Goal: Task Accomplishment & Management: Complete application form

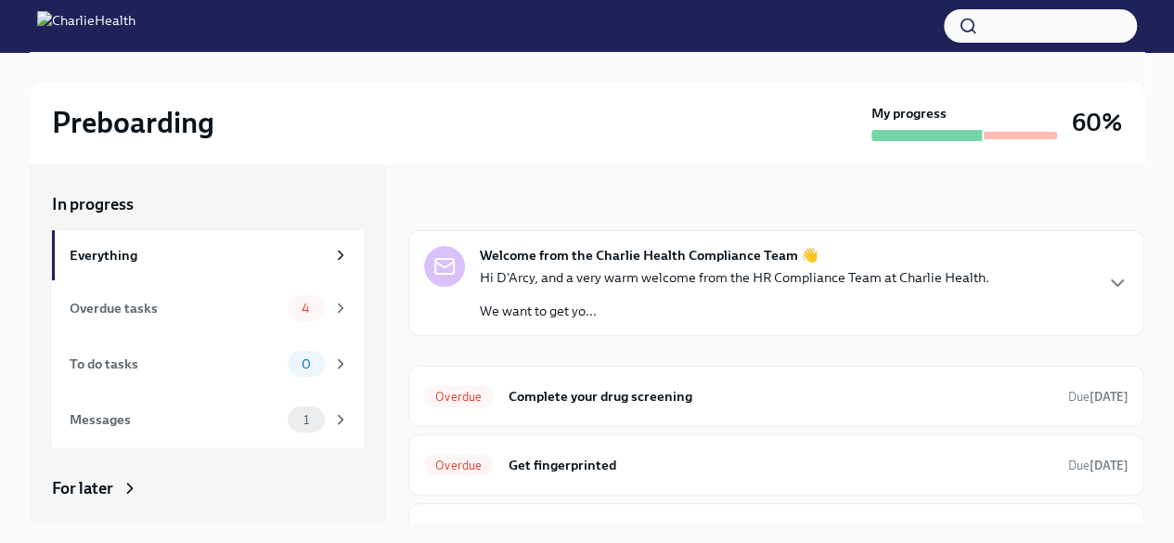
click at [1064, 283] on div "Welcome from the Charlie Health Compliance Team 👋 Hi D'Arcy, and a very warm we…" at bounding box center [776, 283] width 704 height 74
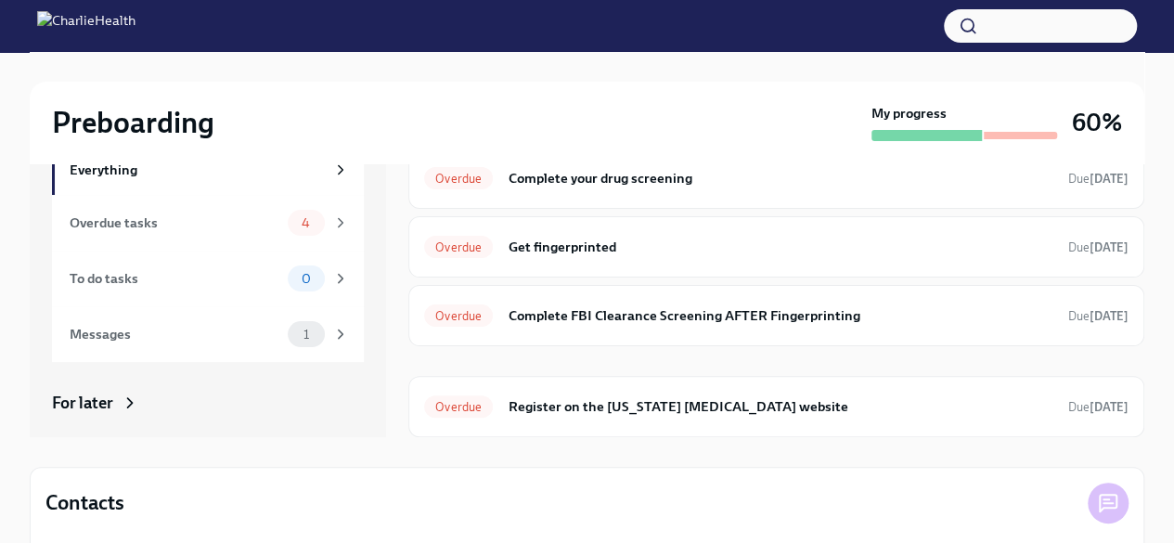
scroll to position [87, 0]
click at [685, 251] on h6 "Get fingerprinted" at bounding box center [781, 245] width 546 height 20
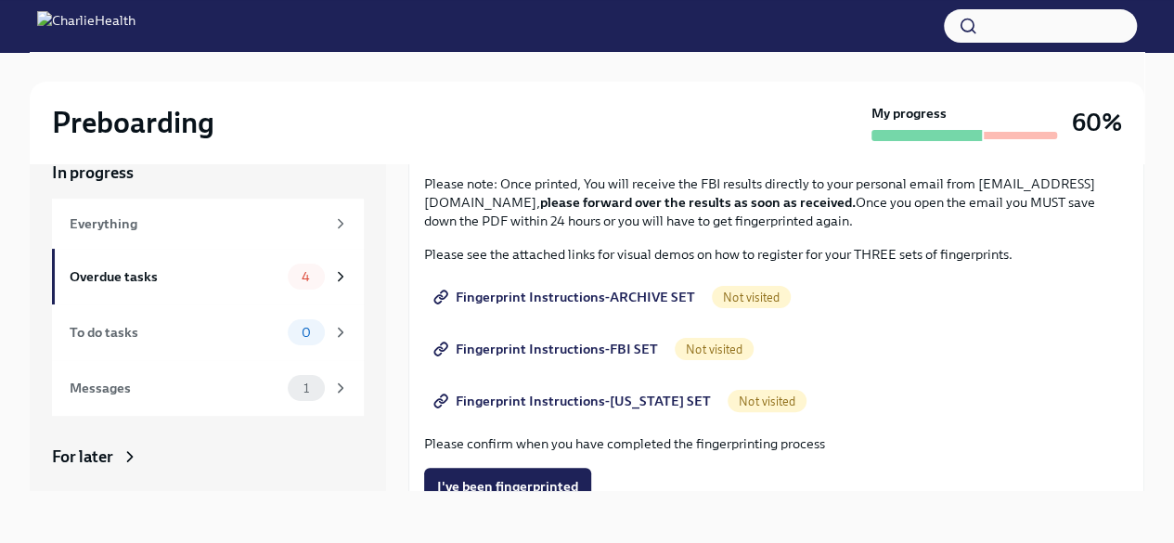
scroll to position [191, 0]
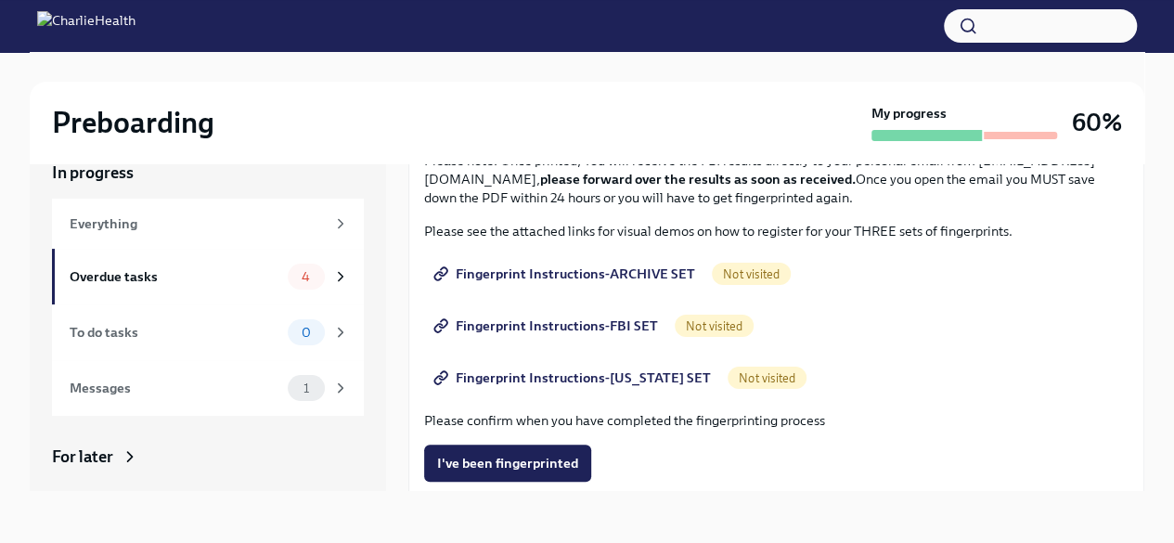
click at [576, 324] on span "Fingerprint Instructions-FBI SET" at bounding box center [547, 325] width 221 height 19
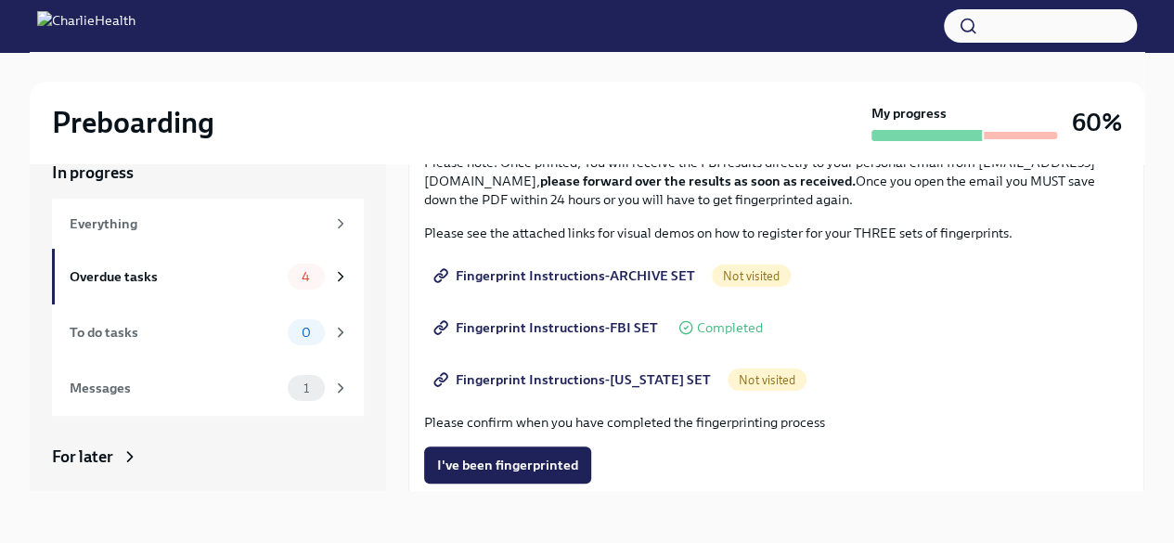
scroll to position [128, 0]
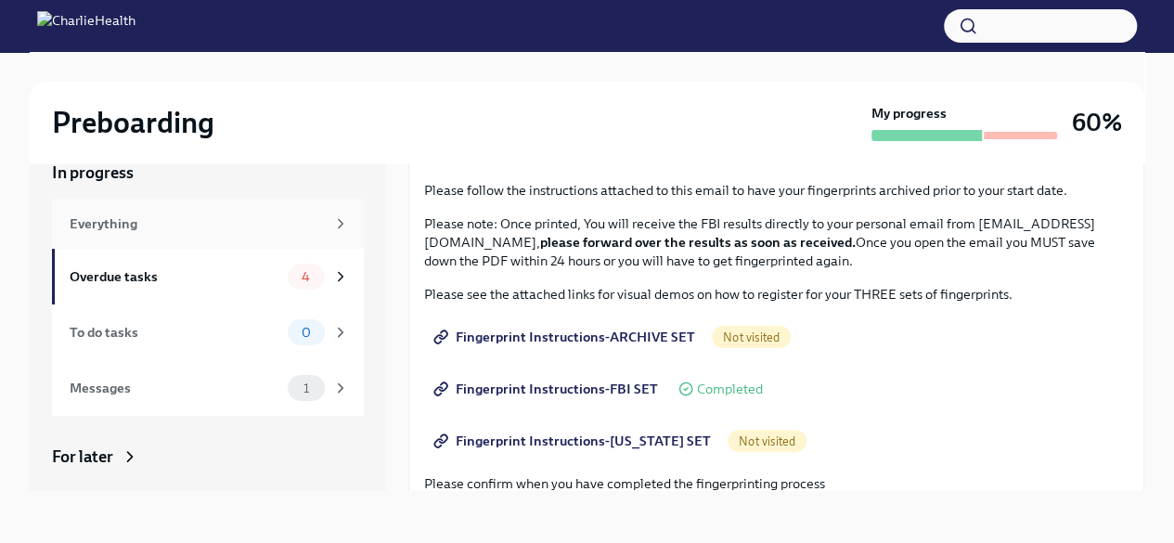
click at [164, 228] on div "Everything" at bounding box center [197, 223] width 255 height 20
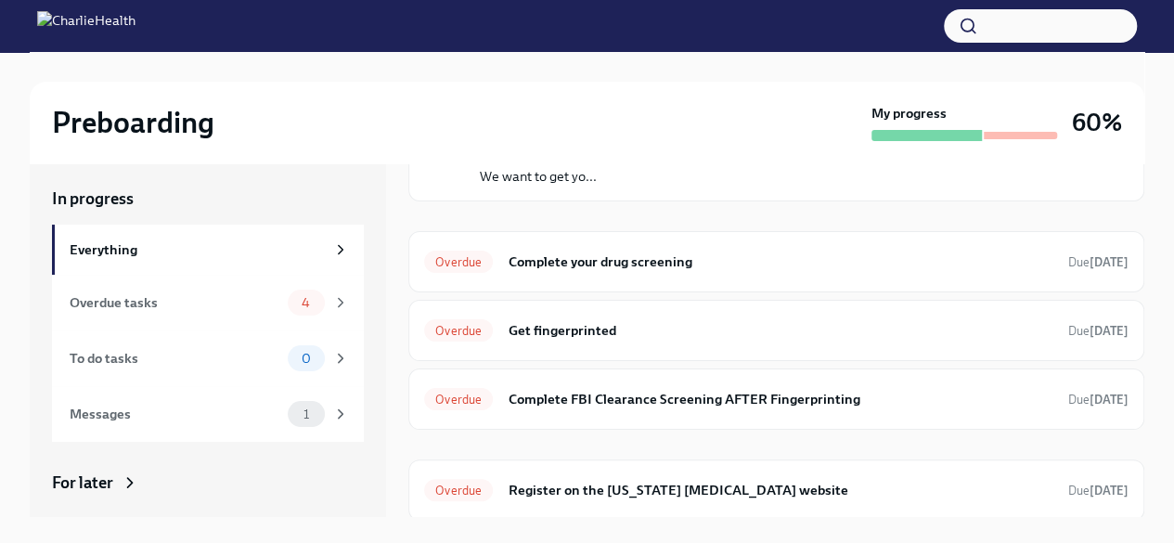
scroll to position [6, 0]
click at [1089, 395] on strong "[DATE]" at bounding box center [1108, 399] width 39 height 14
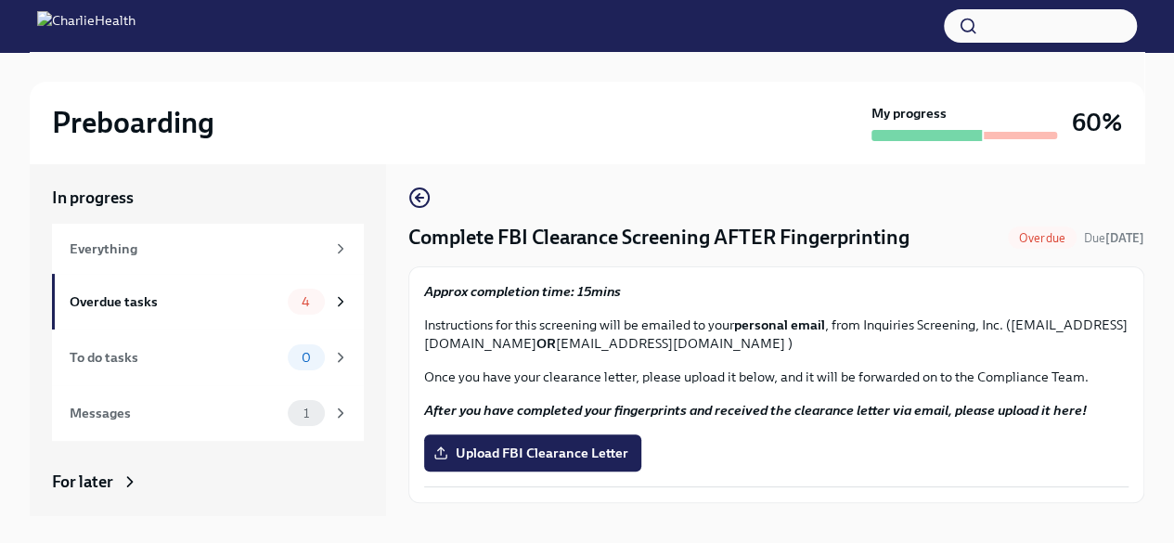
click at [1043, 329] on p "Instructions for this screening will be emailed to your personal email , from I…" at bounding box center [776, 333] width 704 height 37
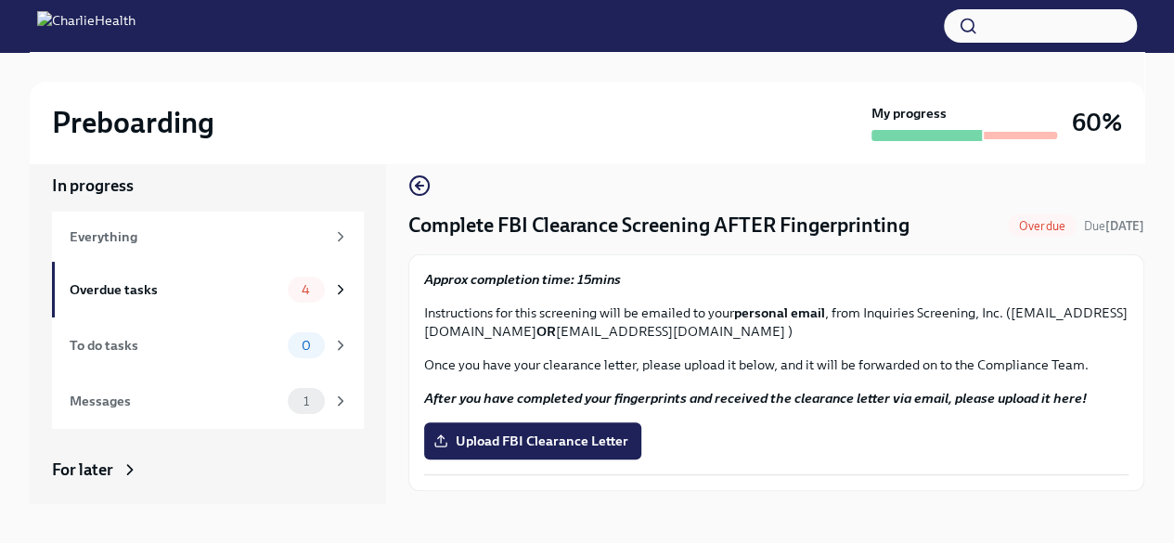
scroll to position [19, 0]
click at [1044, 373] on div "Approx completion time: 15mins Instructions for this screening will be emailed …" at bounding box center [776, 372] width 704 height 205
click at [418, 186] on icon "button" at bounding box center [419, 186] width 7 height 0
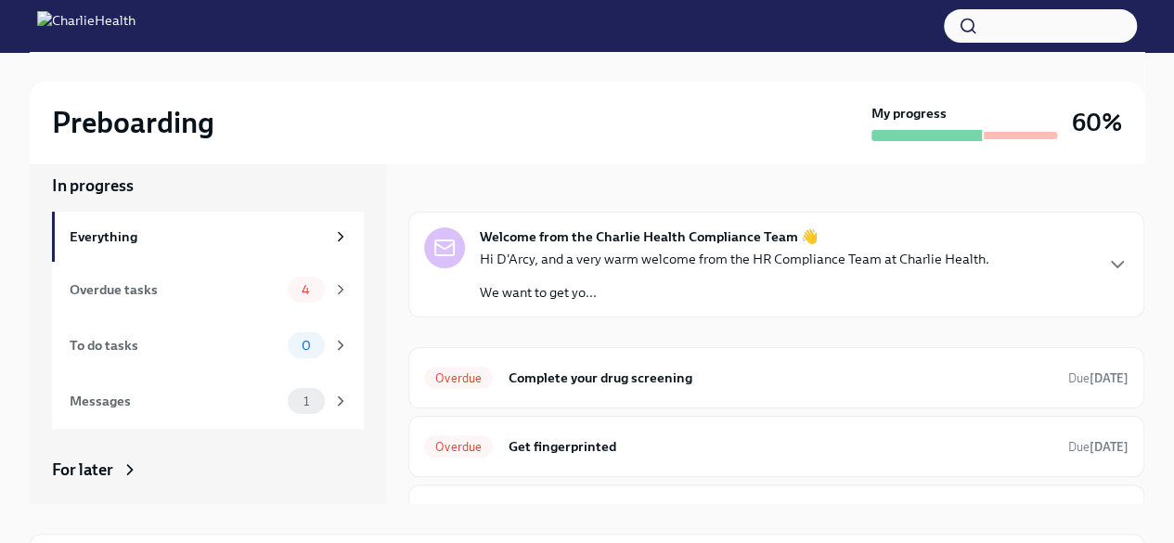
click at [740, 274] on div "Hi D'Arcy, and a very warm welcome from the HR Compliance Team at Charlie Healt…" at bounding box center [734, 276] width 509 height 52
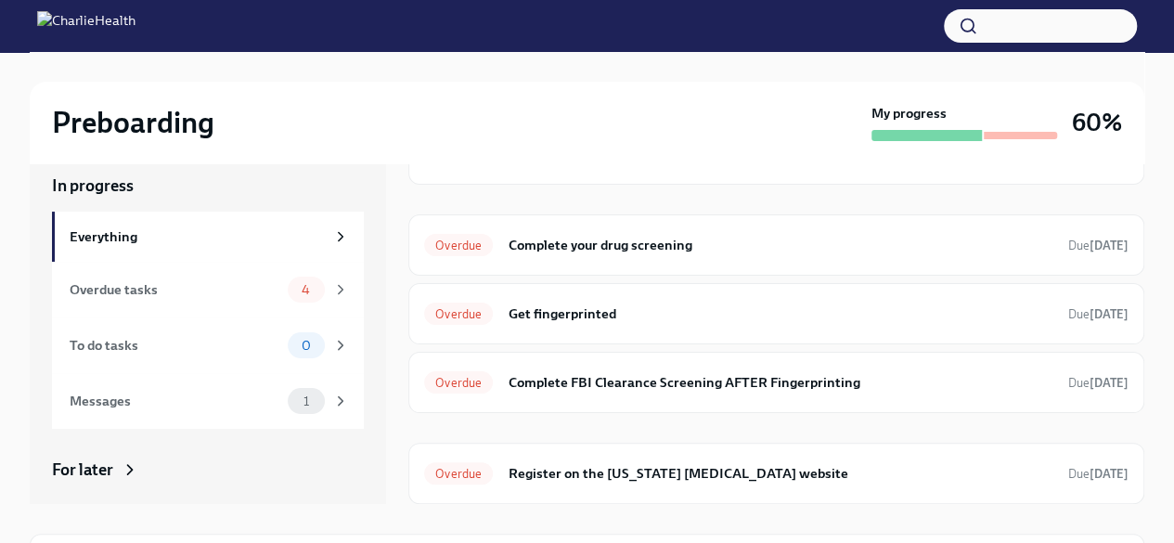
scroll to position [551, 0]
click at [1023, 256] on div "Overdue Complete your drug screening Due [DATE]" at bounding box center [776, 245] width 704 height 30
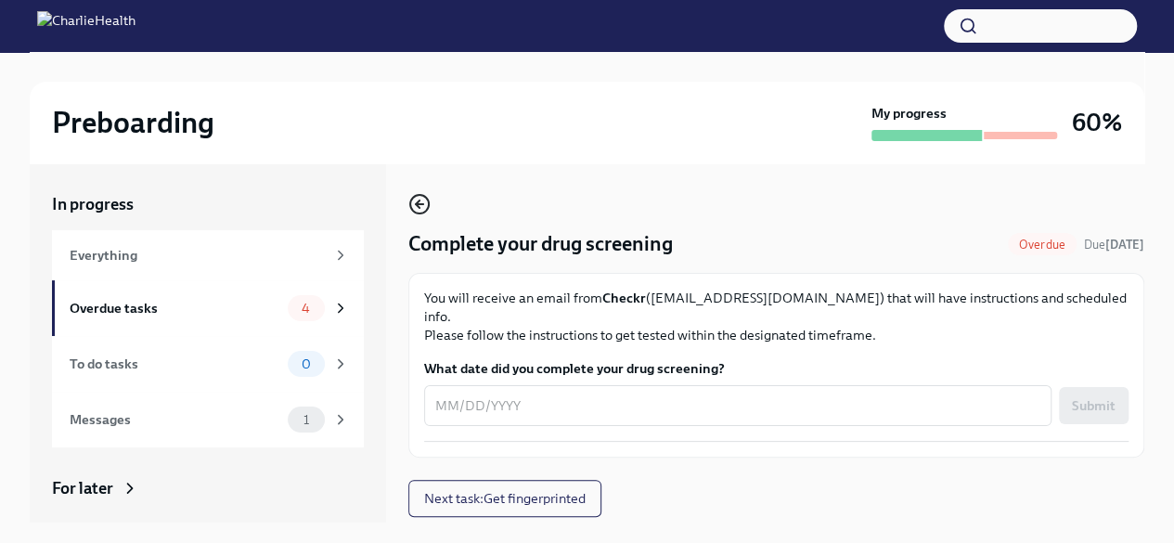
click at [419, 204] on icon "button" at bounding box center [419, 204] width 7 height 0
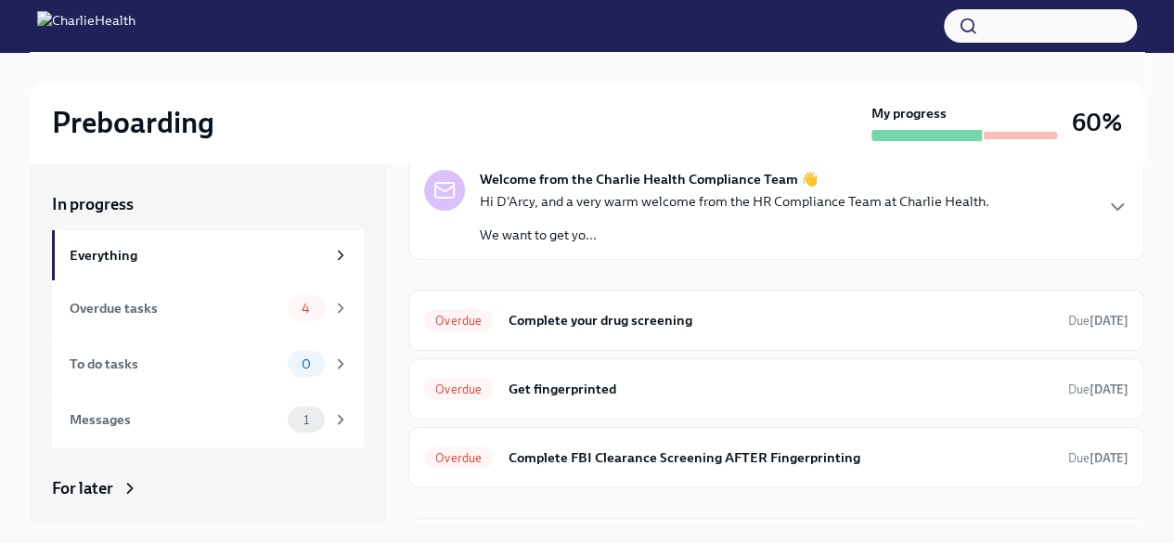
scroll to position [77, 0]
click at [892, 392] on h6 "Get fingerprinted" at bounding box center [781, 388] width 546 height 20
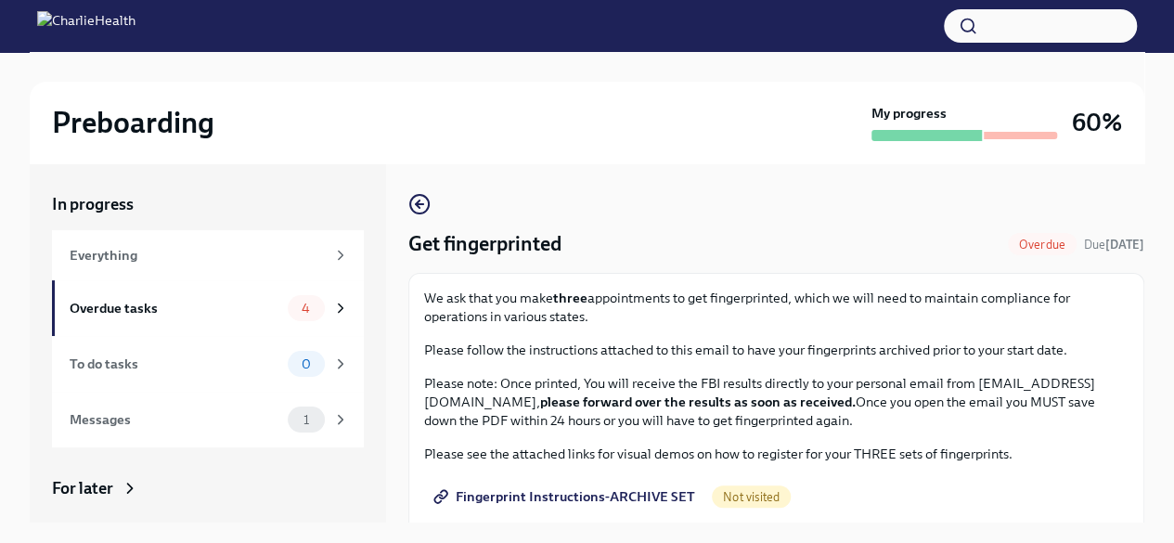
scroll to position [1, 0]
click at [419, 203] on icon "button" at bounding box center [419, 203] width 7 height 0
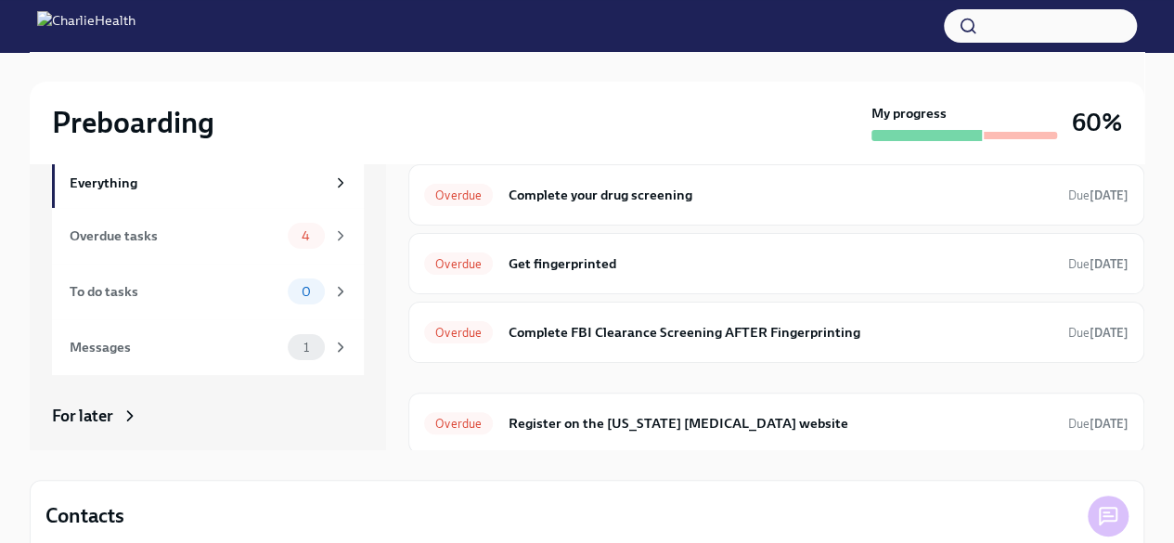
scroll to position [73, 0]
click at [956, 422] on h6 "Register on the [US_STATE] [MEDICAL_DATA] website" at bounding box center [781, 423] width 546 height 20
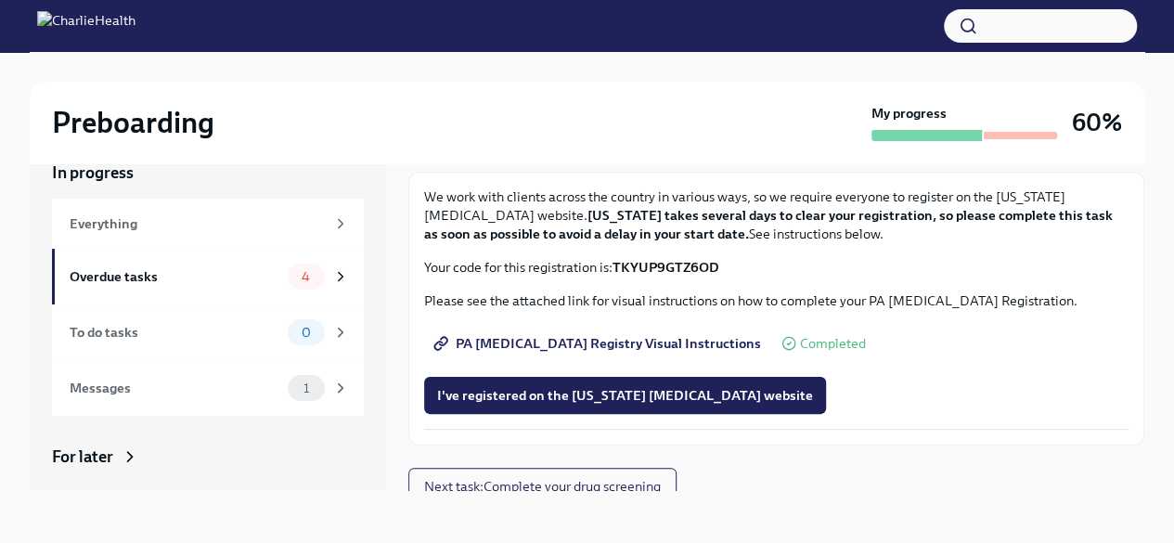
scroll to position [82, 0]
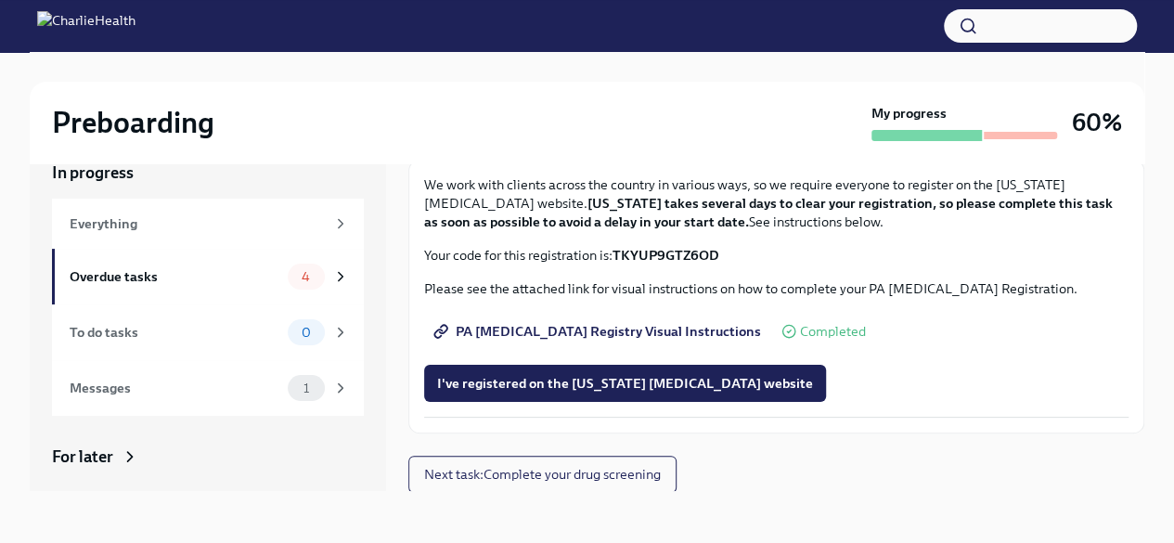
click at [655, 336] on span "PA [MEDICAL_DATA] Registry Visual Instructions" at bounding box center [599, 331] width 324 height 19
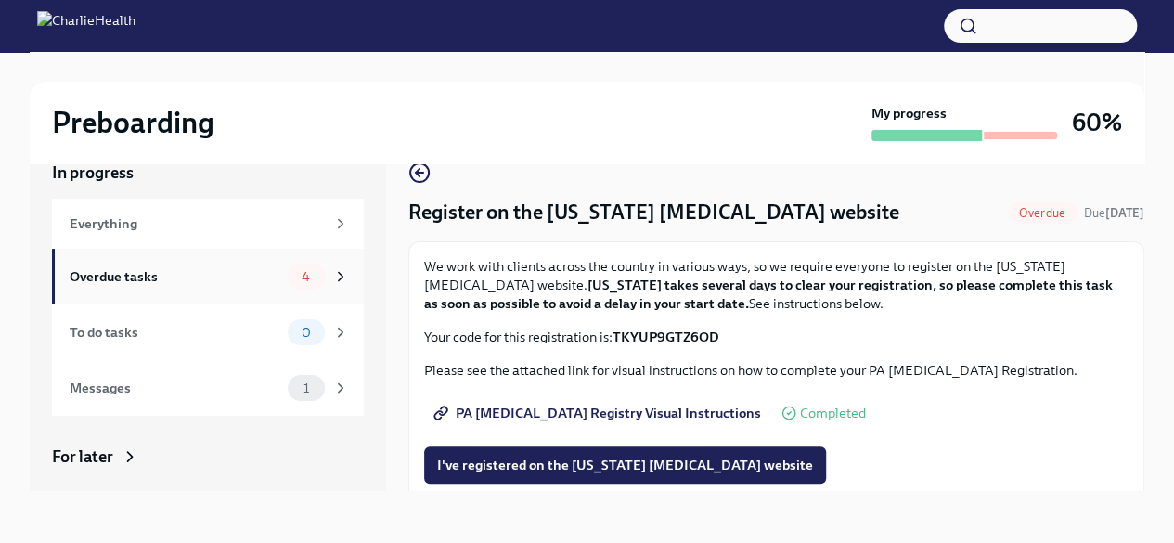
click at [262, 284] on div "Overdue tasks" at bounding box center [175, 276] width 211 height 20
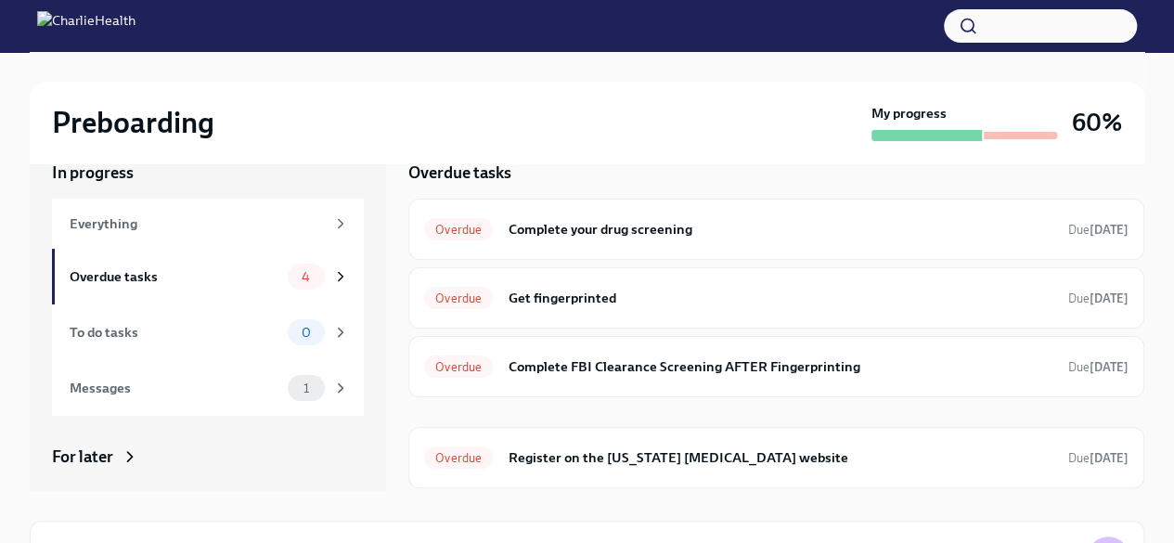
click at [965, 299] on h6 "Get fingerprinted" at bounding box center [781, 298] width 546 height 20
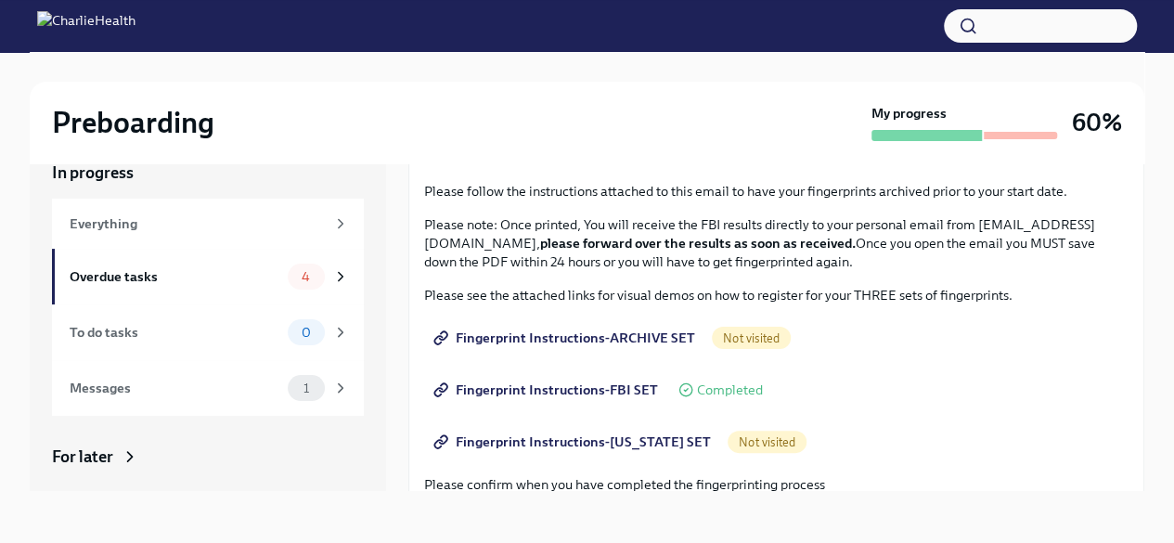
scroll to position [130, 0]
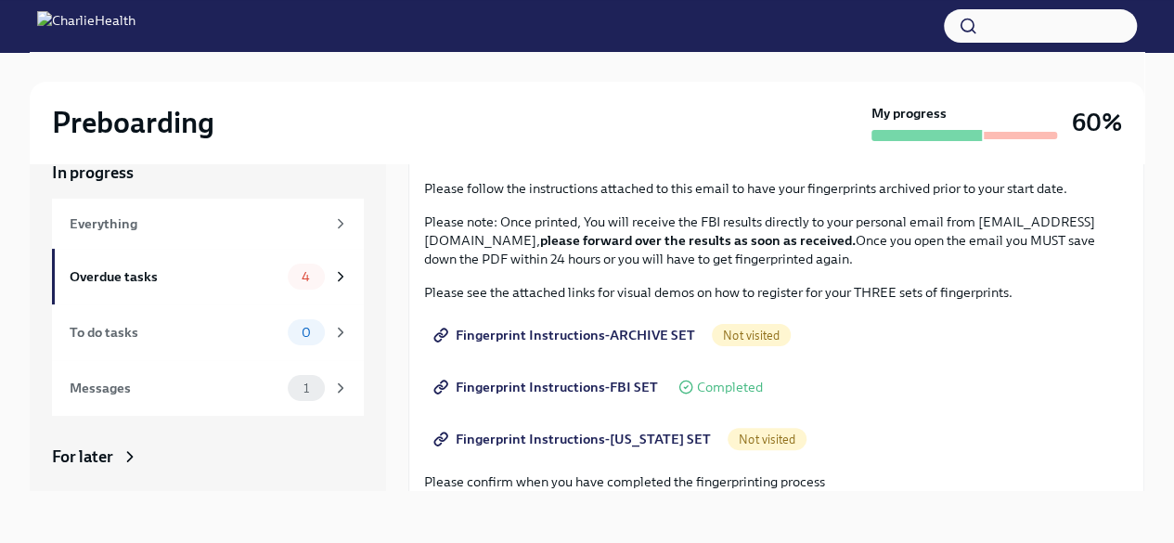
click at [684, 386] on icon at bounding box center [686, 387] width 4 height 3
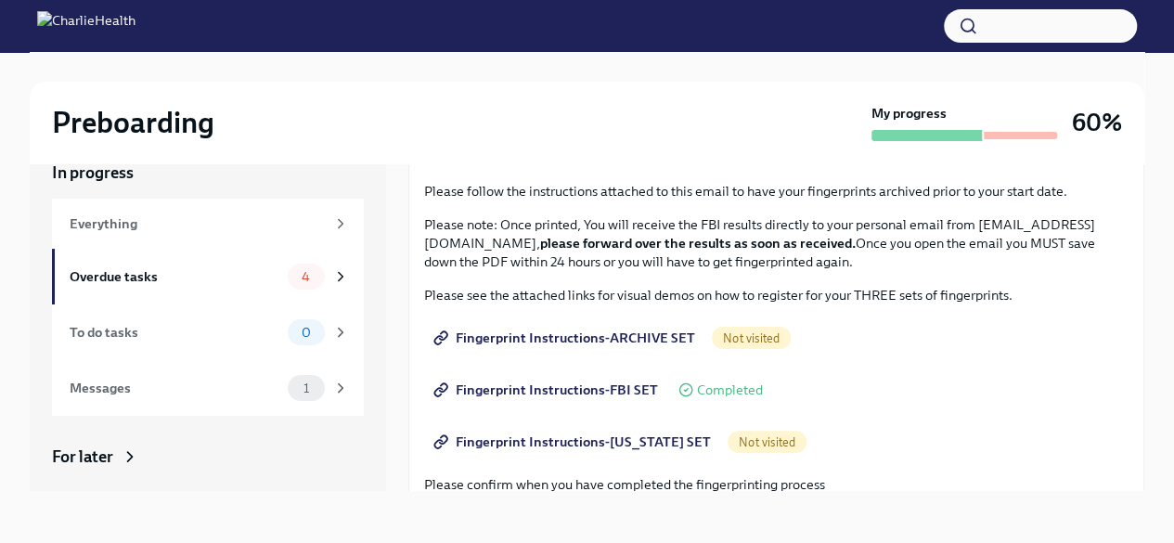
scroll to position [140, 0]
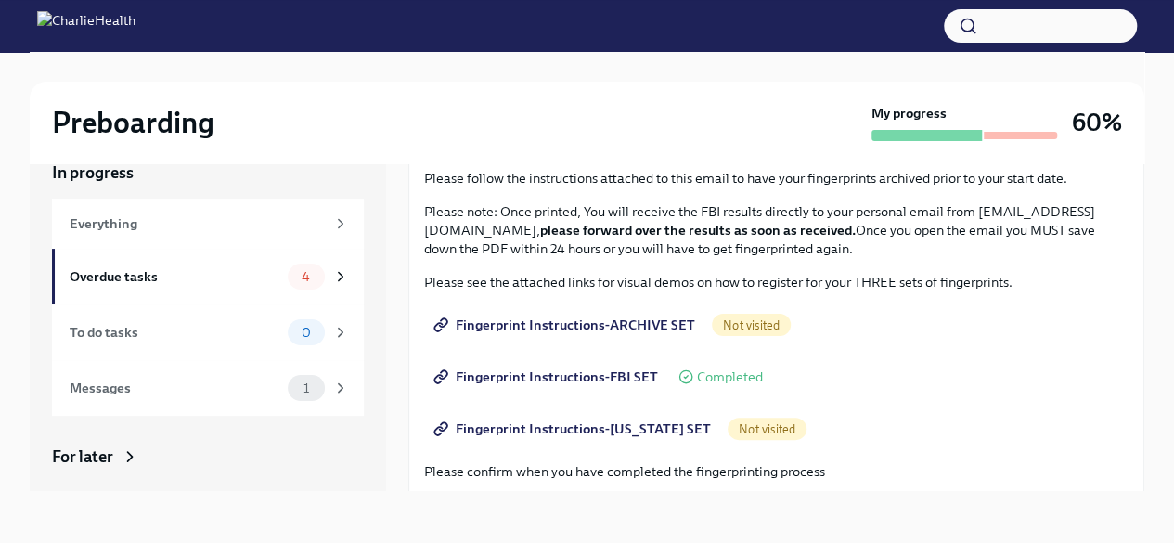
click at [651, 325] on span "Fingerprint Instructions-ARCHIVE SET" at bounding box center [566, 324] width 258 height 19
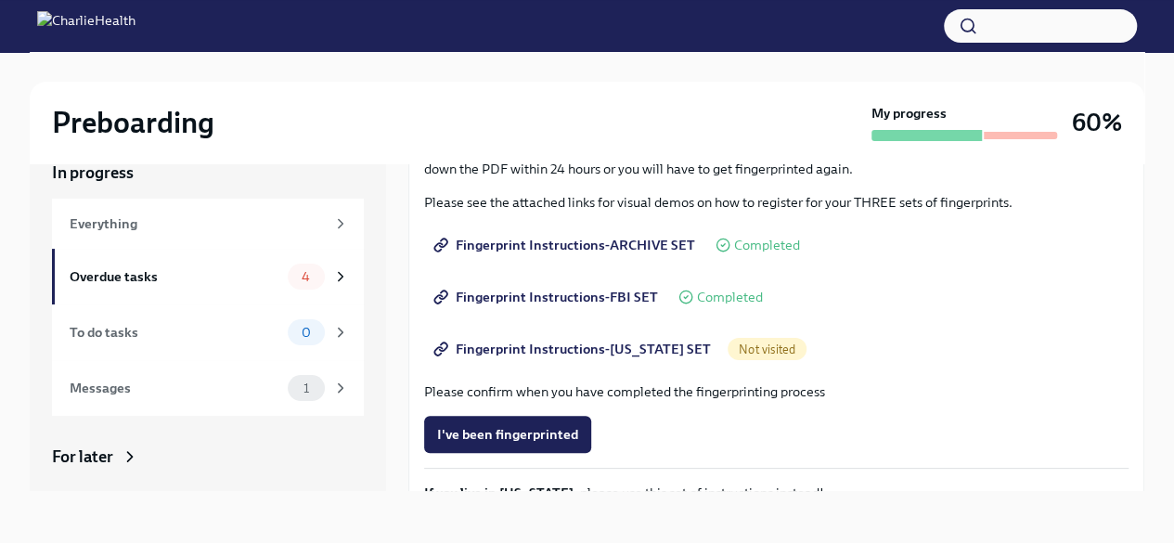
scroll to position [228, 0]
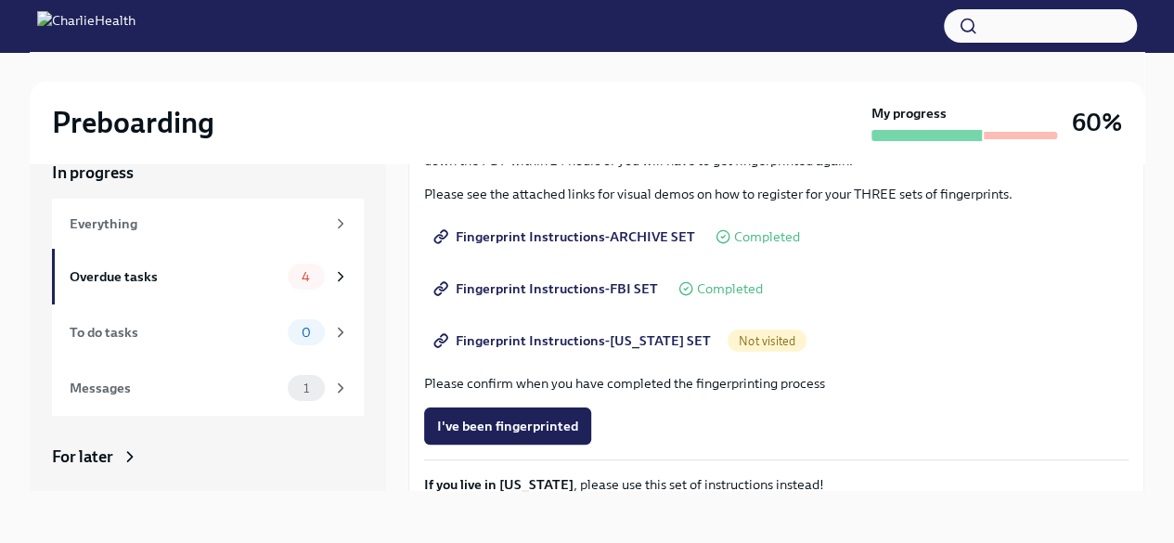
click at [662, 341] on span "Fingerprint Instructions-[US_STATE] SET" at bounding box center [574, 340] width 274 height 19
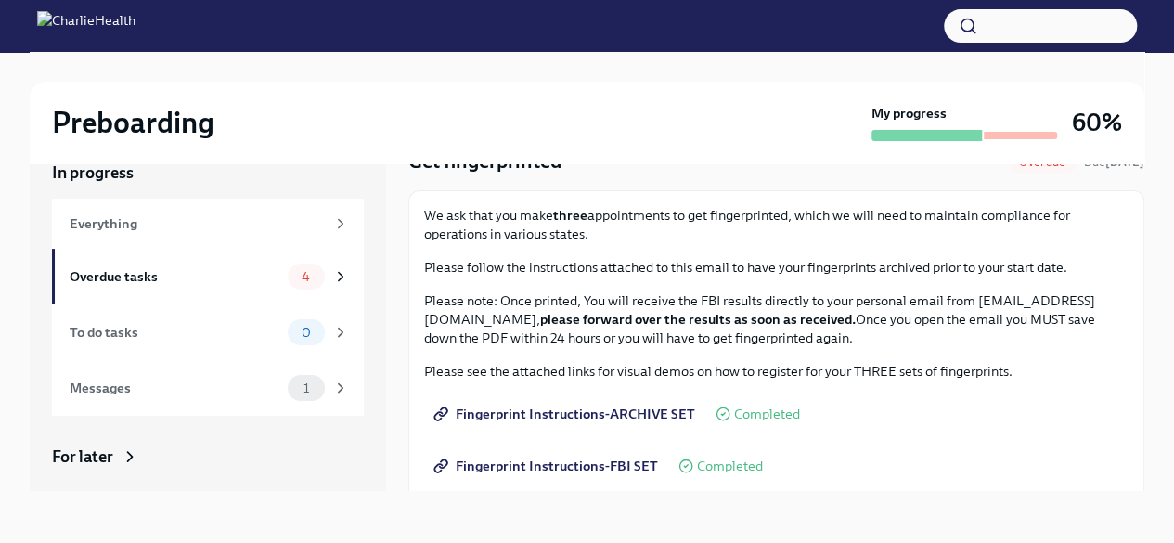
scroll to position [48, 0]
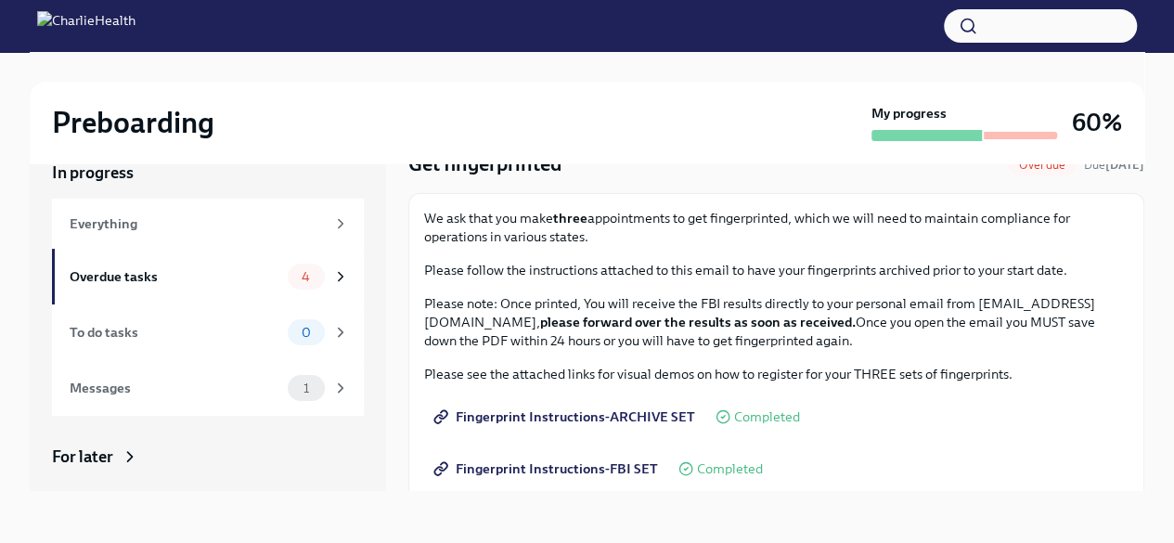
click at [649, 420] on span "Fingerprint Instructions-ARCHIVE SET" at bounding box center [566, 416] width 258 height 19
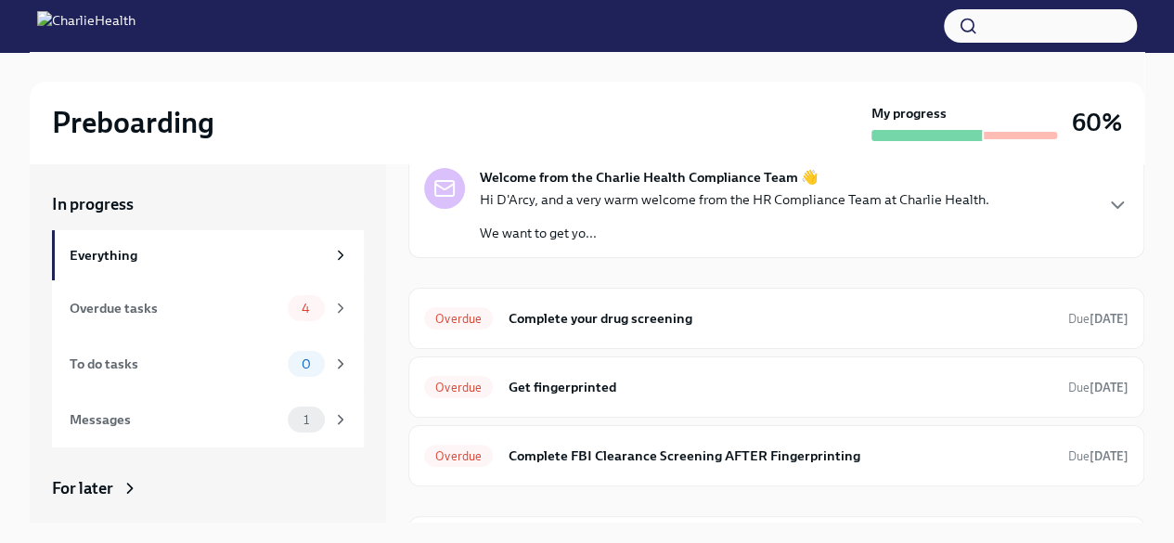
scroll to position [129, 0]
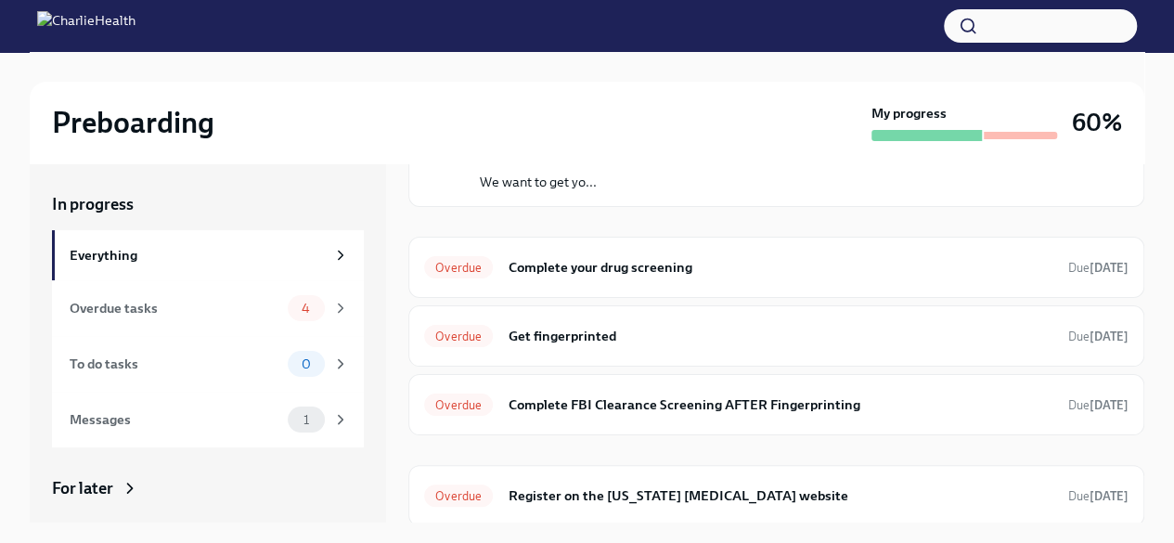
click at [140, 249] on div "Everything" at bounding box center [197, 255] width 255 height 20
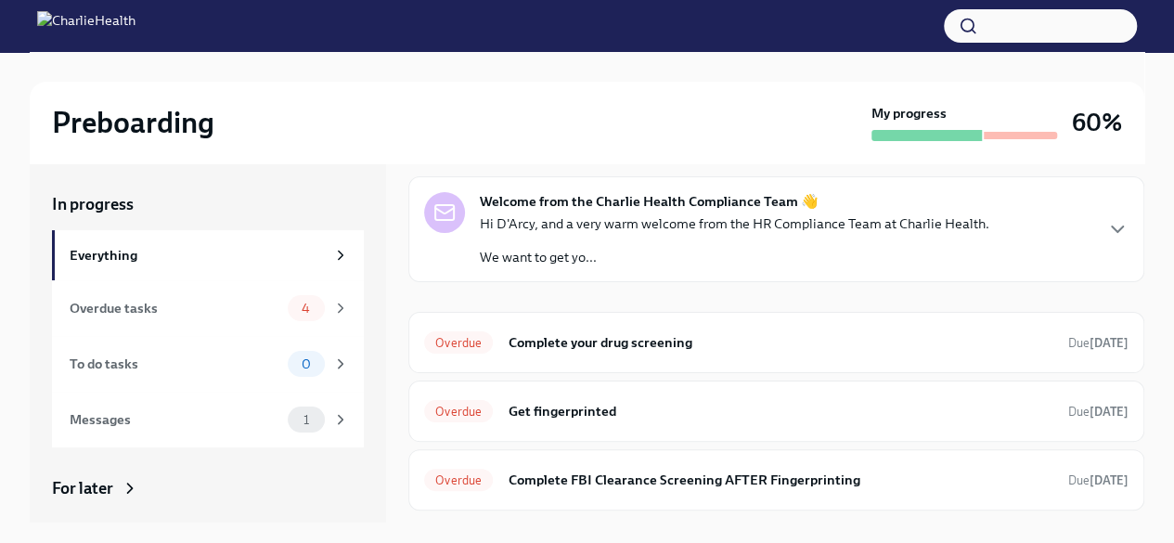
scroll to position [75, 0]
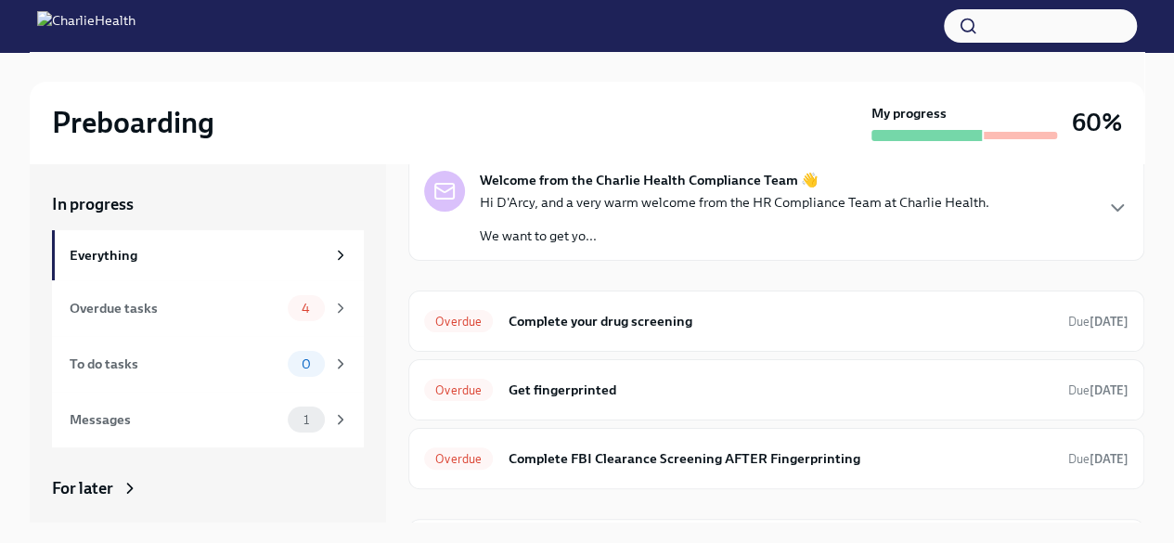
click at [140, 212] on div "In progress" at bounding box center [208, 204] width 312 height 22
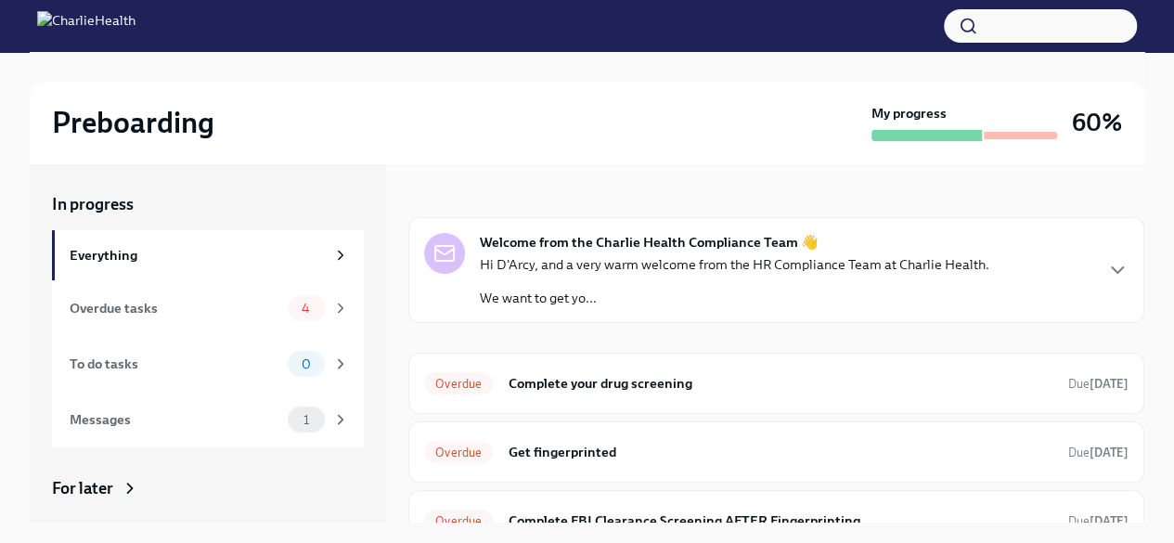
scroll to position [0, 0]
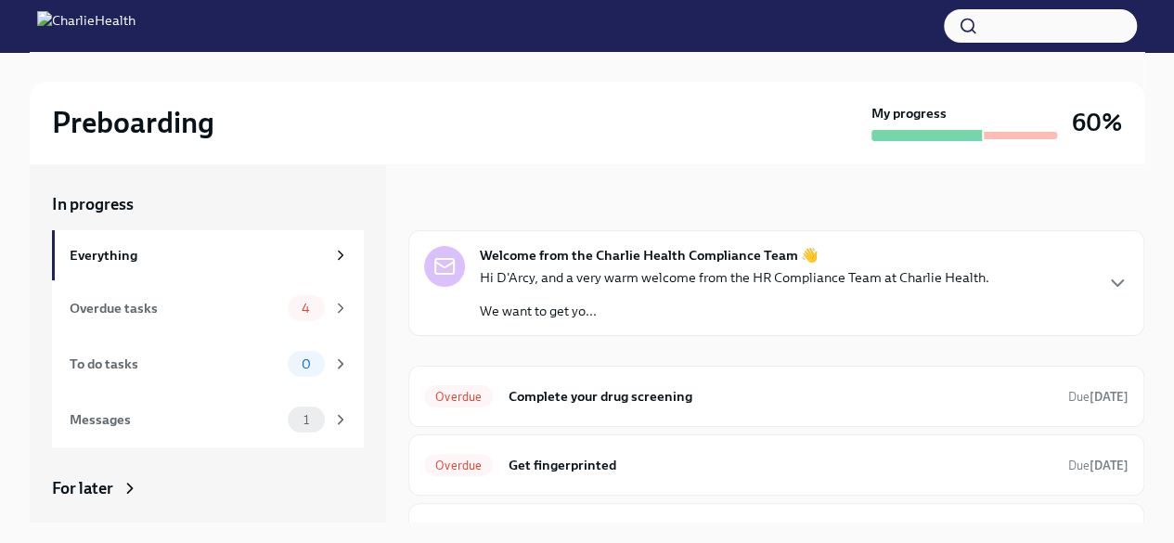
click at [165, 262] on div "Everything" at bounding box center [197, 255] width 255 height 20
click at [148, 315] on div "Overdue tasks" at bounding box center [175, 308] width 211 height 20
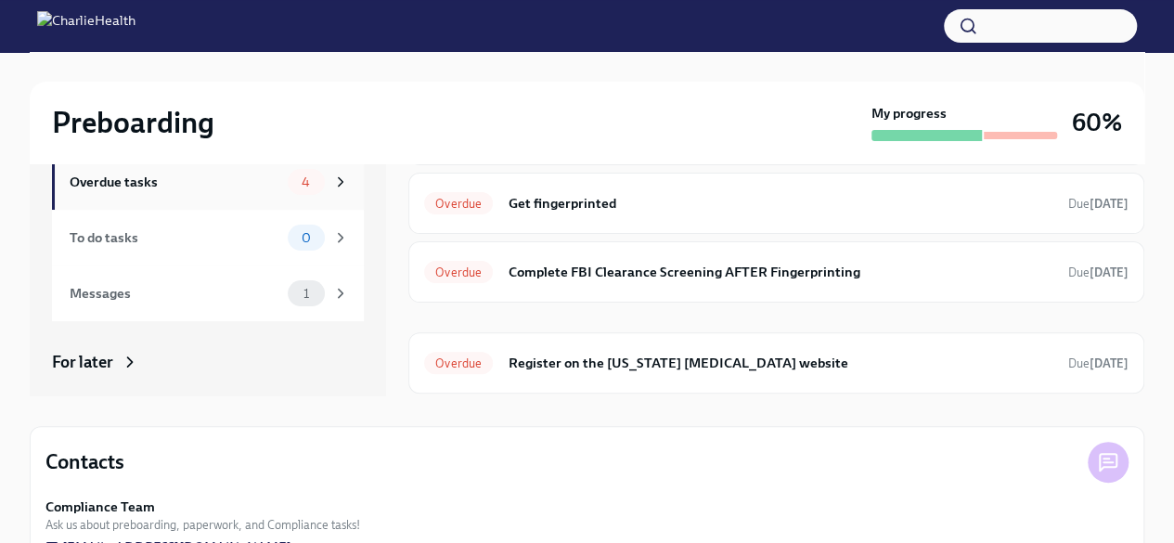
click at [774, 368] on h6 "Register on the [US_STATE] [MEDICAL_DATA] website" at bounding box center [781, 363] width 546 height 20
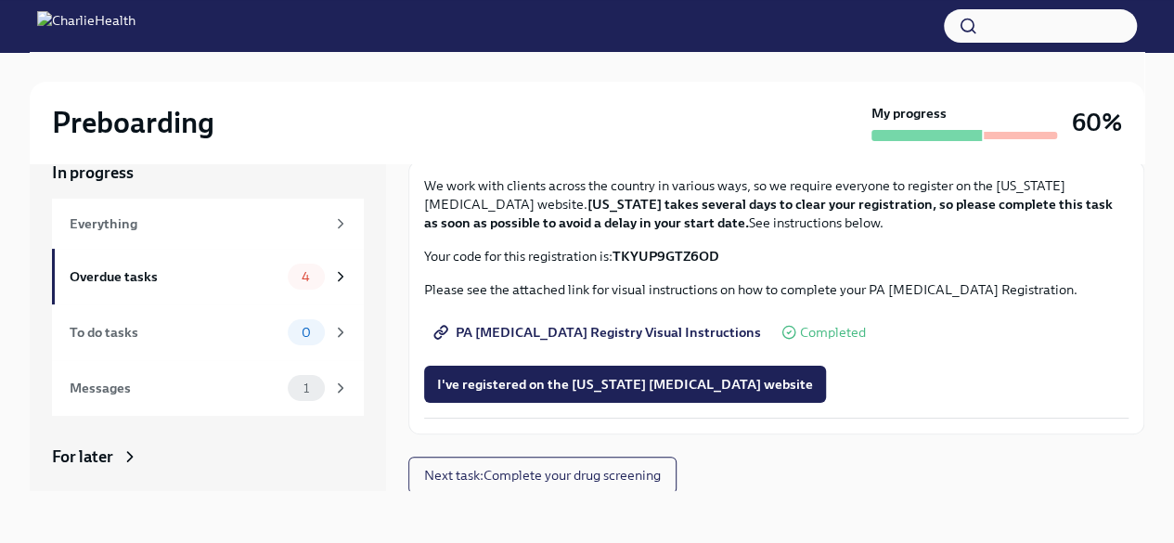
scroll to position [82, 0]
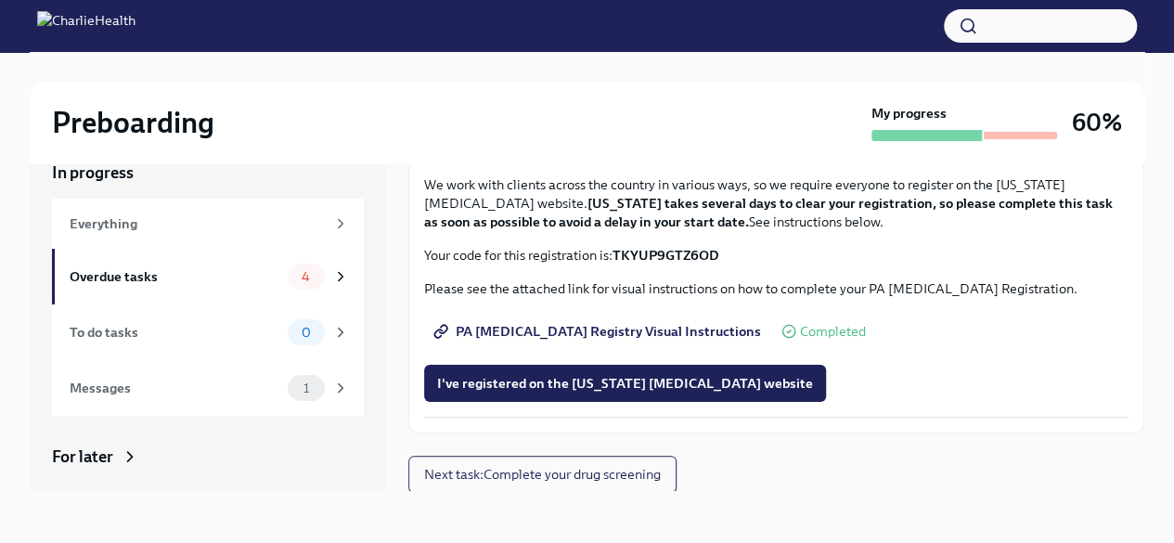
click at [612, 328] on span "PA [MEDICAL_DATA] Registry Visual Instructions" at bounding box center [599, 331] width 324 height 19
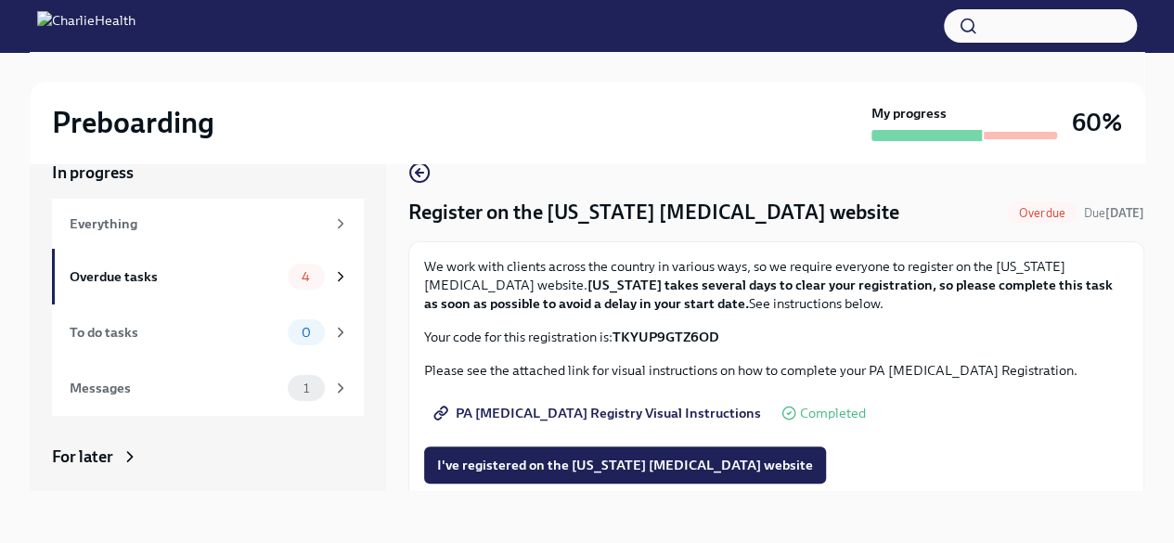
click at [604, 418] on span "PA [MEDICAL_DATA] Registry Visual Instructions" at bounding box center [599, 413] width 324 height 19
click at [659, 469] on span "I've registered on the [US_STATE] [MEDICAL_DATA] website" at bounding box center [625, 465] width 376 height 19
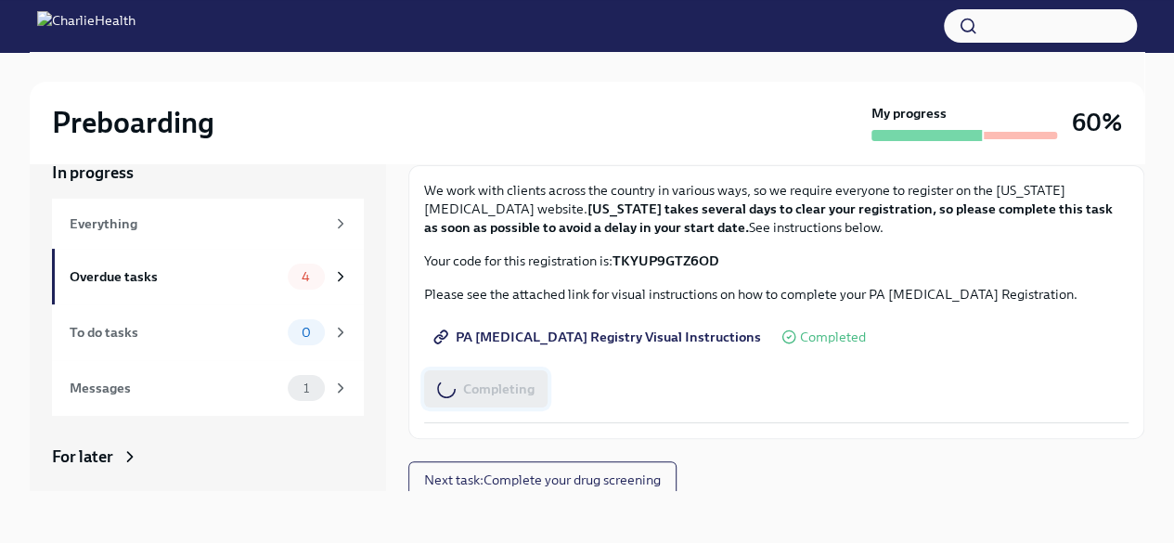
scroll to position [82, 0]
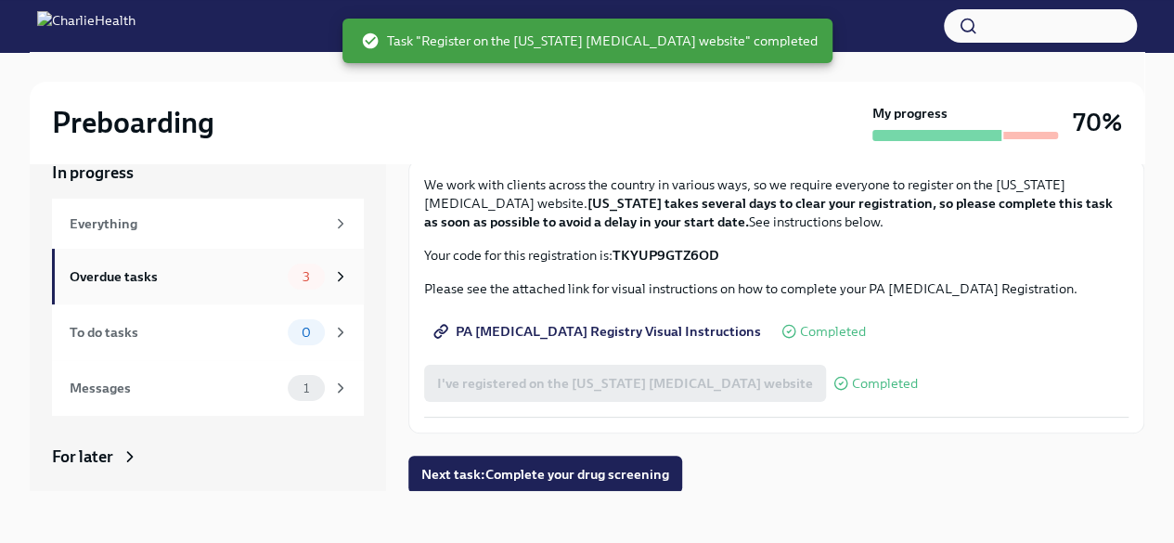
click at [213, 261] on div "Overdue tasks 3" at bounding box center [208, 277] width 312 height 56
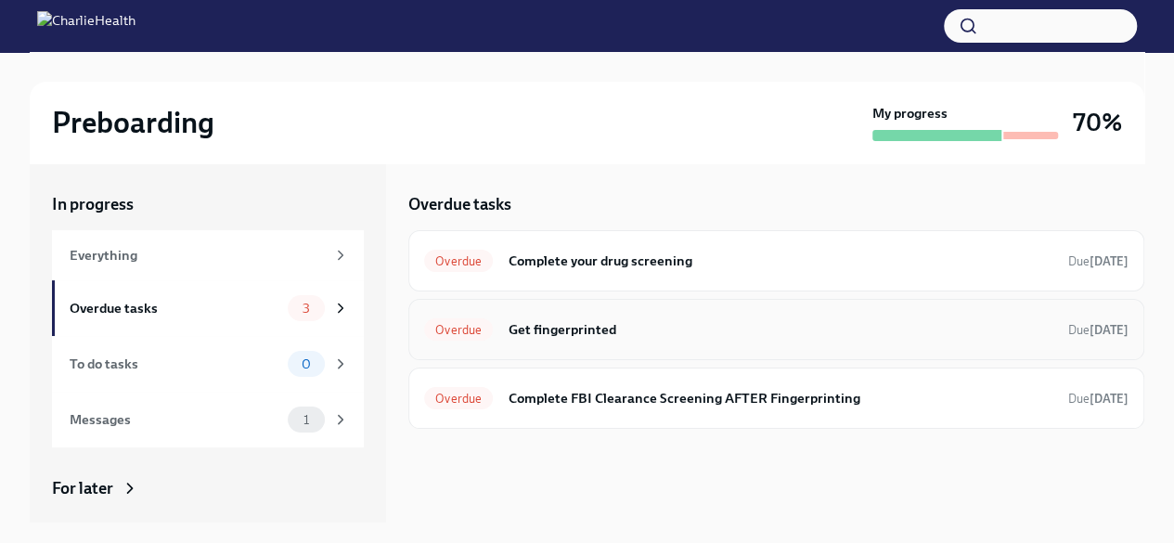
click at [618, 324] on h6 "Get fingerprinted" at bounding box center [781, 329] width 546 height 20
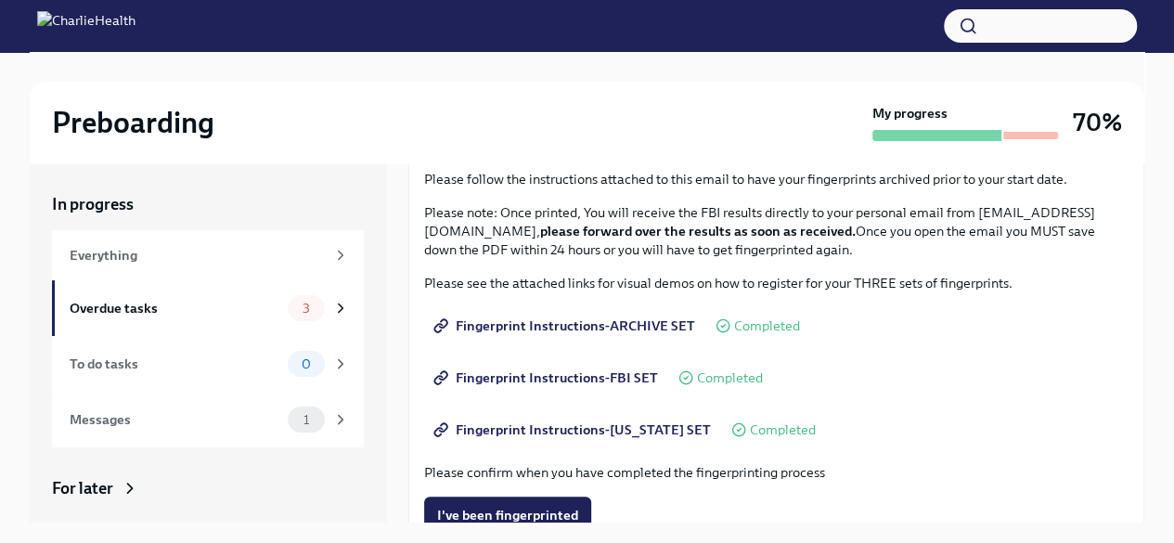
scroll to position [171, 0]
click at [144, 256] on div "Everything" at bounding box center [197, 255] width 255 height 20
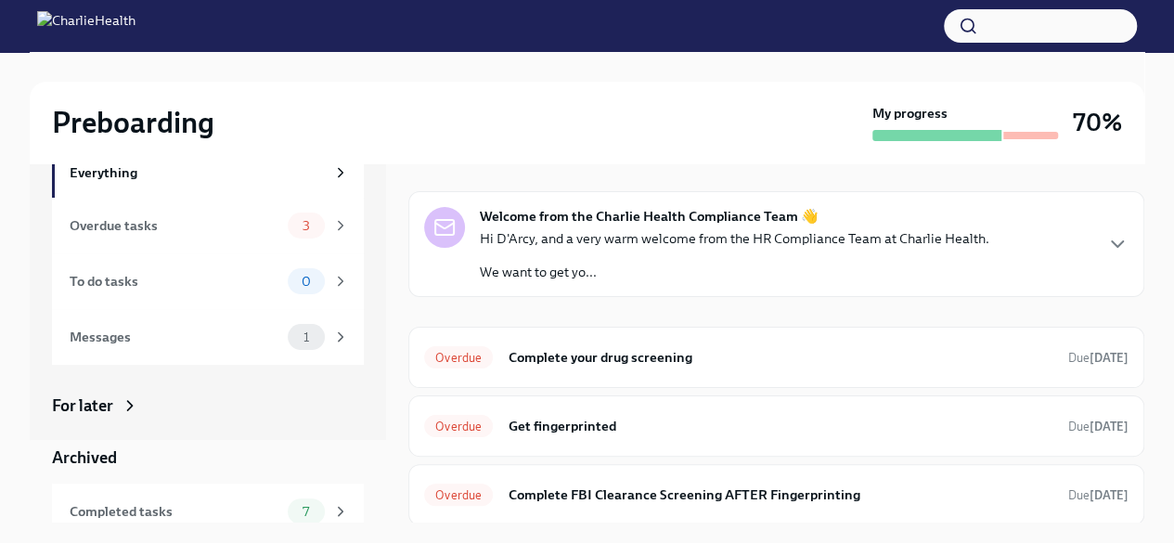
scroll to position [154, 0]
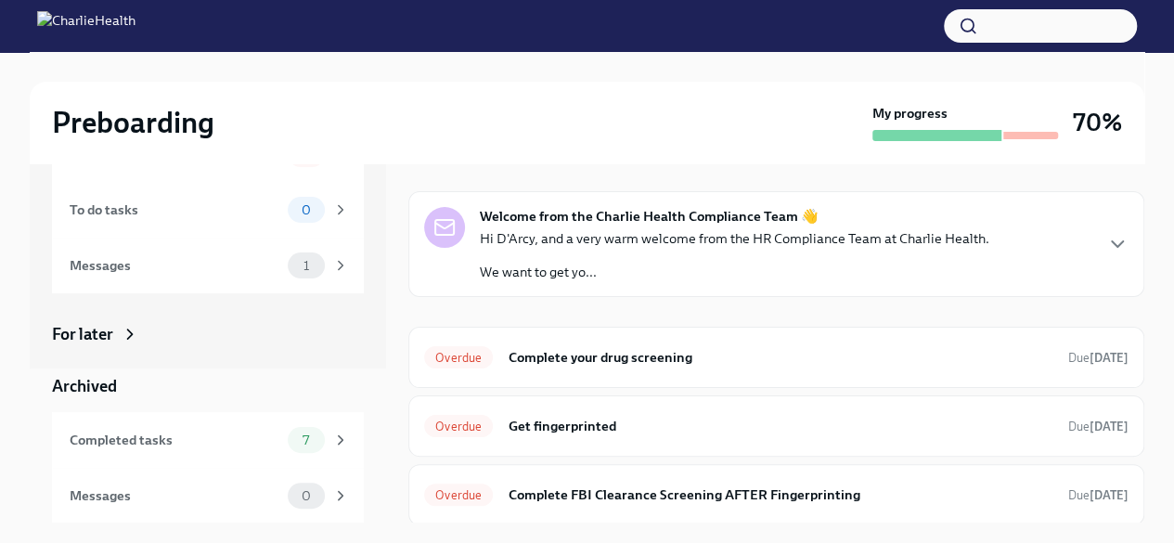
click at [142, 221] on div "To do tasks 0" at bounding box center [209, 210] width 279 height 26
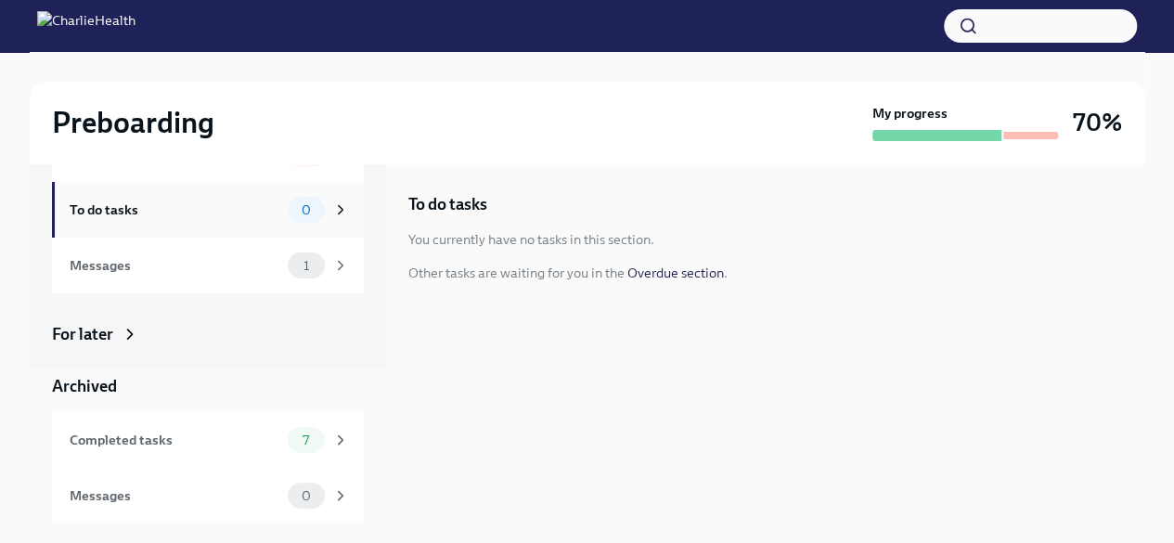
click at [187, 285] on div "Messages 1" at bounding box center [208, 266] width 312 height 56
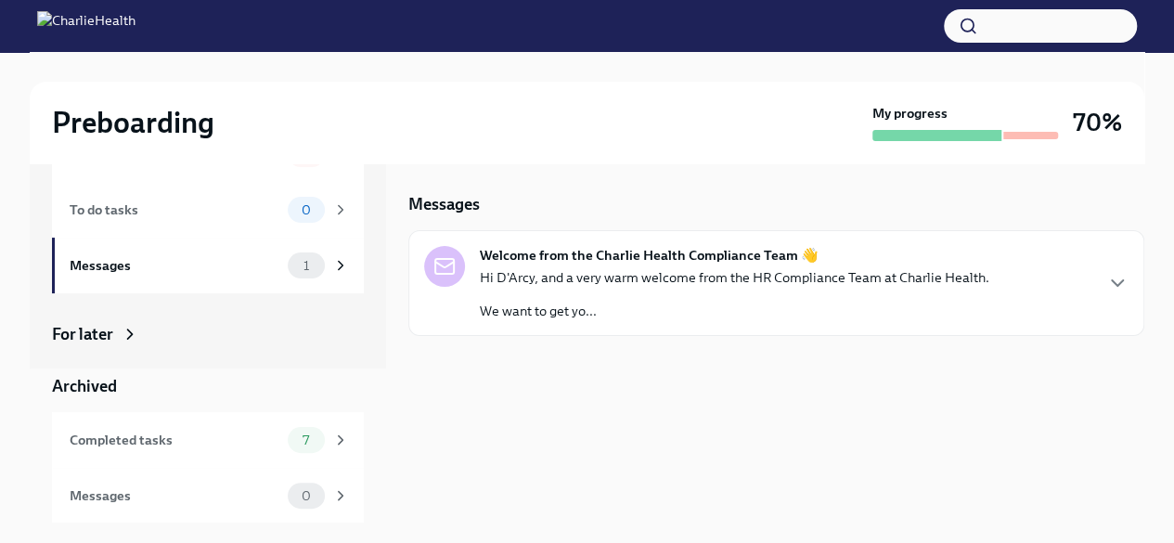
click at [639, 288] on div "Hi D'Arcy, and a very warm welcome from the HR Compliance Team at Charlie Healt…" at bounding box center [734, 294] width 509 height 52
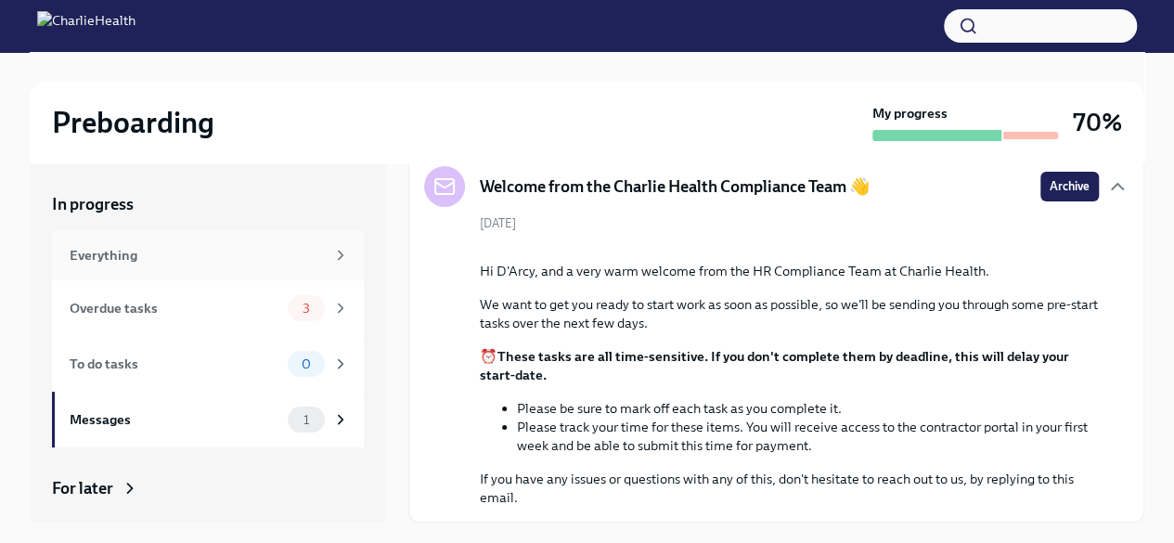
click at [189, 263] on div "Everything" at bounding box center [197, 255] width 255 height 20
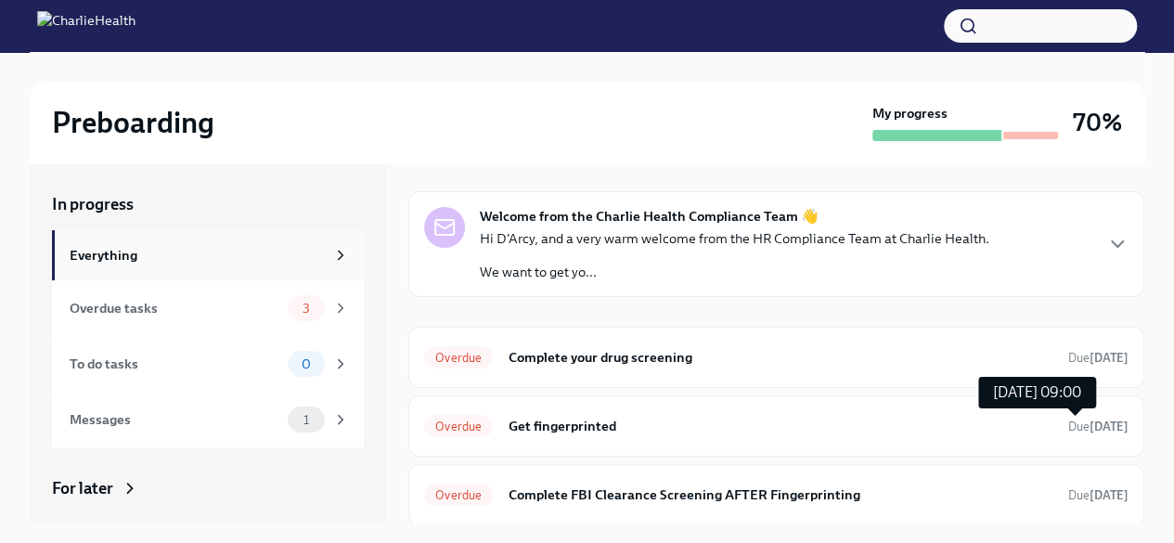
click at [196, 262] on div "Everything" at bounding box center [197, 255] width 255 height 20
click at [191, 249] on div "Everything" at bounding box center [197, 255] width 255 height 20
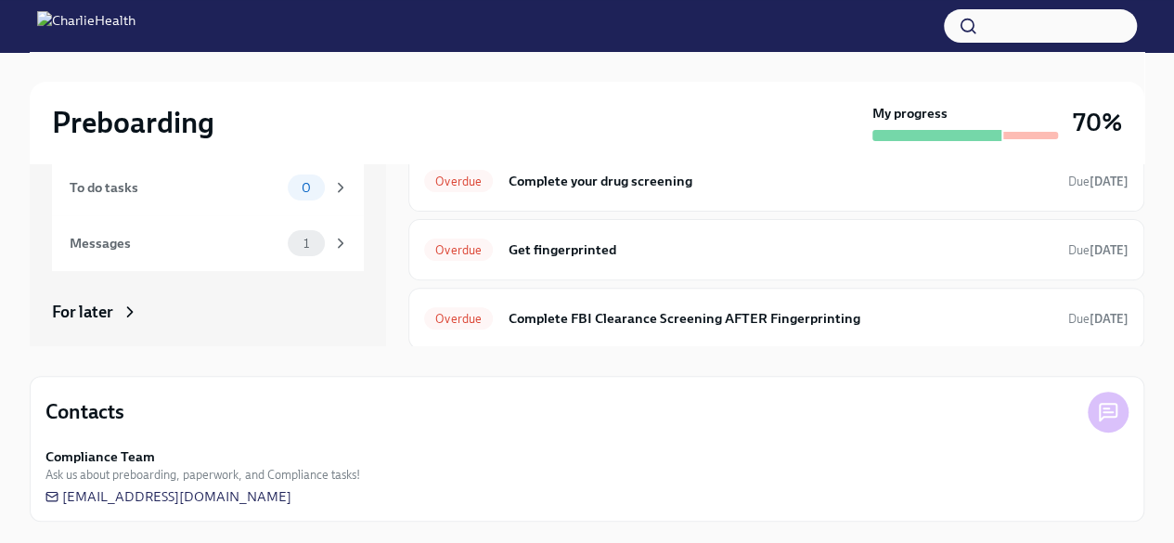
scroll to position [176, 0]
click at [135, 37] on img at bounding box center [86, 26] width 98 height 30
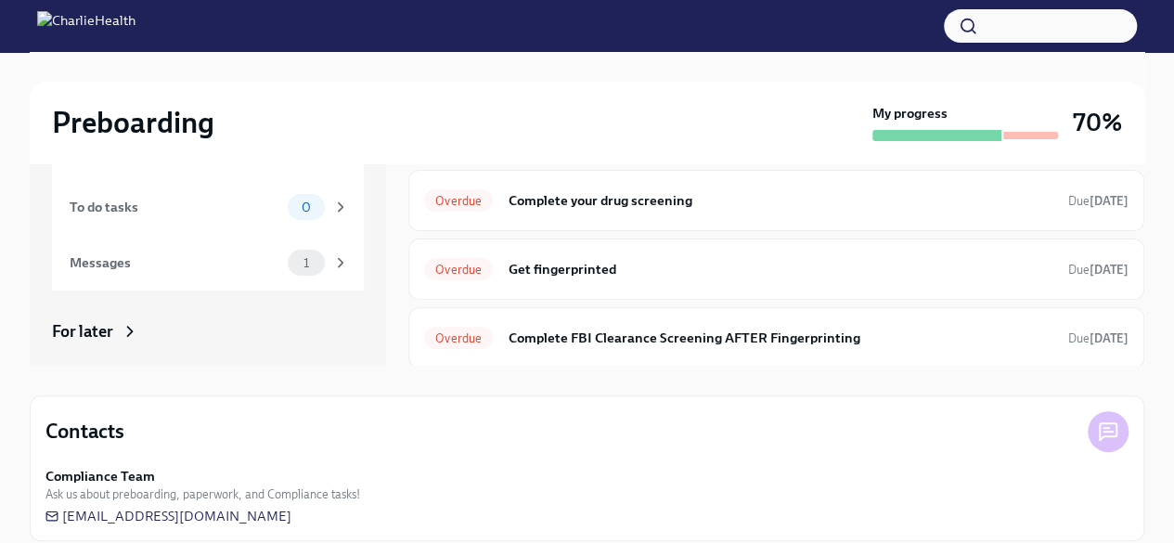
scroll to position [0, 0]
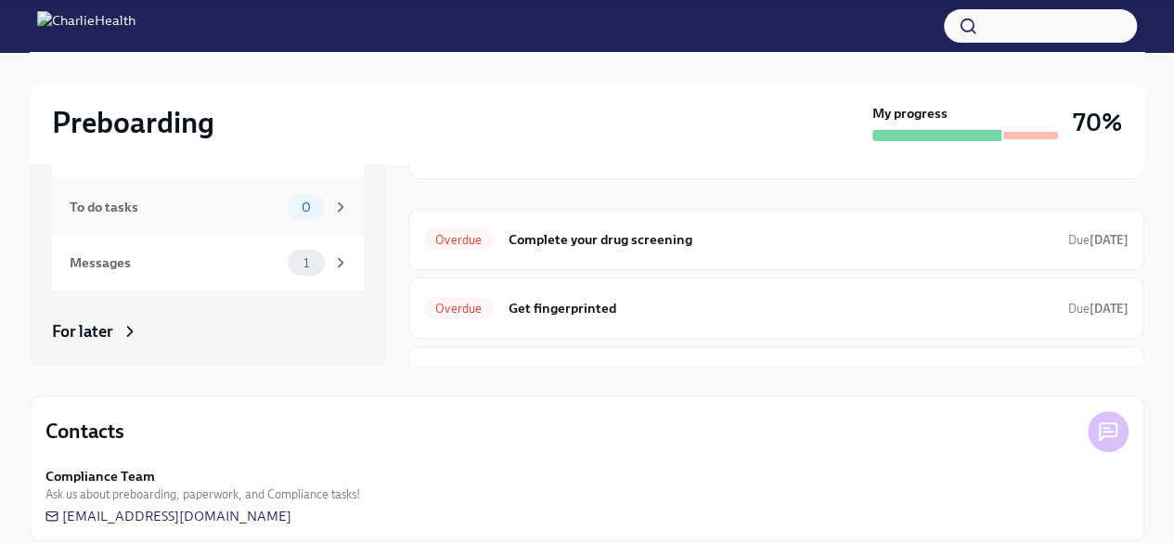
click at [125, 217] on div "To do tasks 0" at bounding box center [209, 207] width 279 height 26
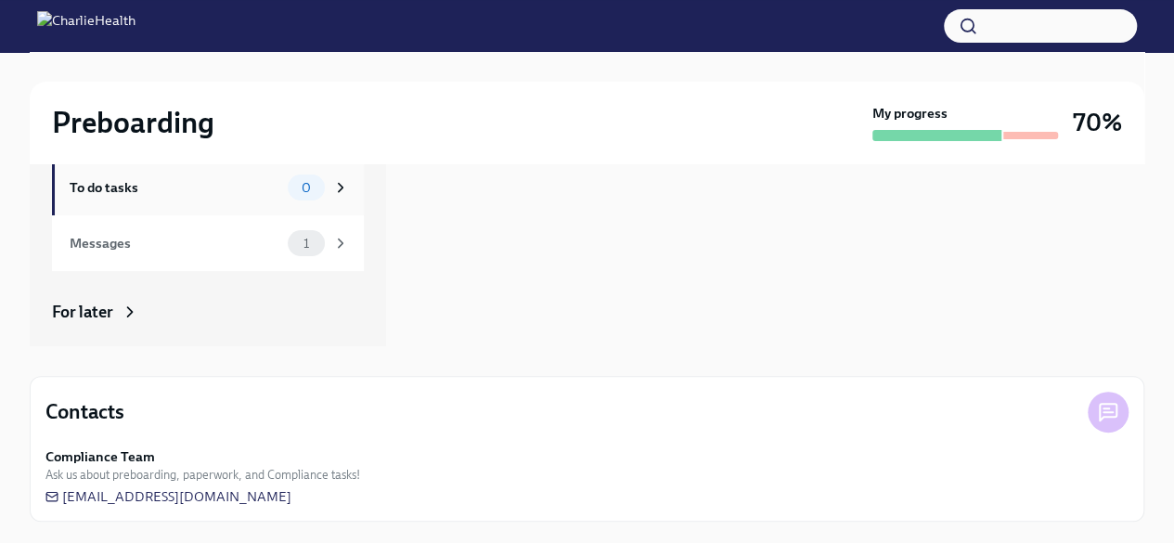
scroll to position [154, 0]
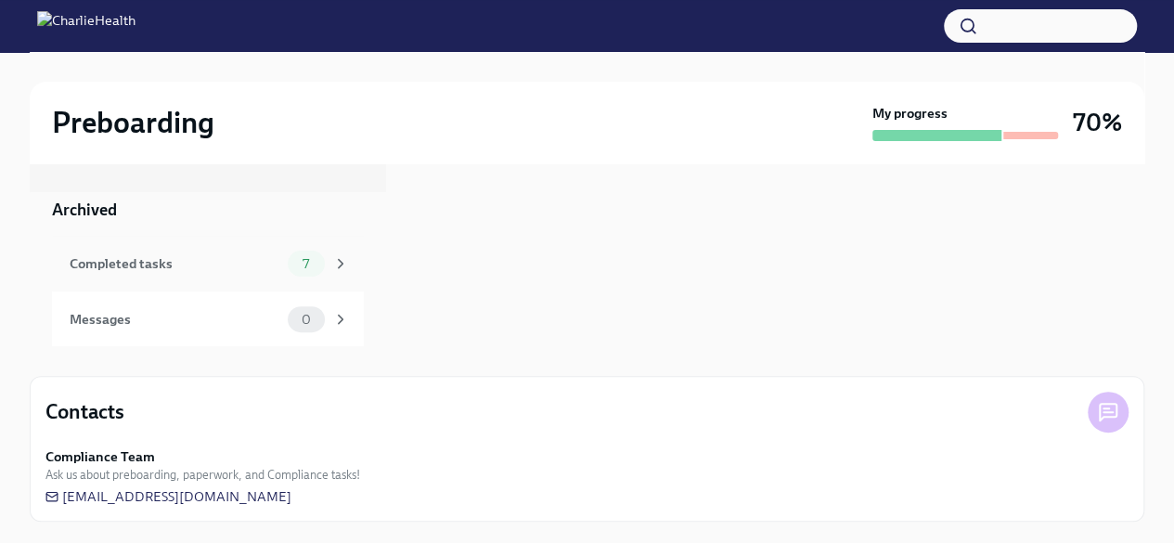
click at [215, 269] on div "Completed tasks" at bounding box center [175, 263] width 211 height 20
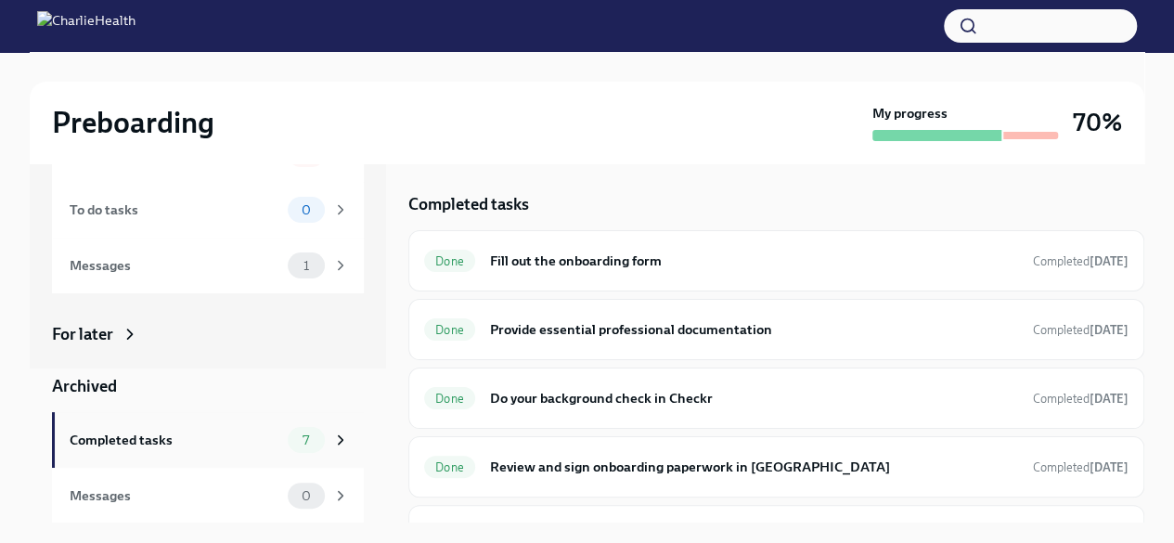
click at [208, 510] on div "Messages 0" at bounding box center [208, 496] width 312 height 56
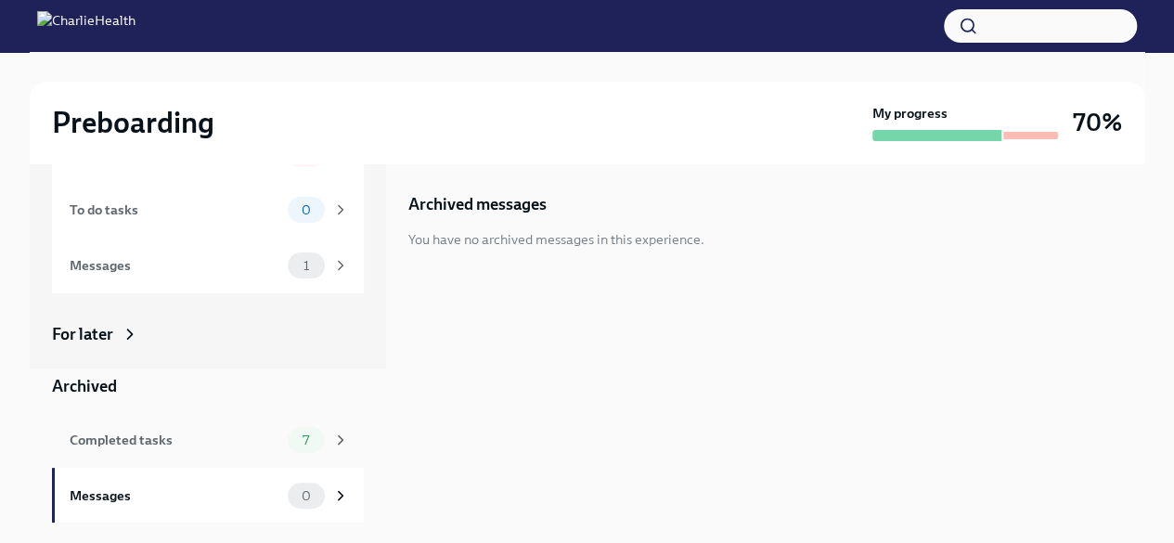
click at [174, 435] on div "Completed tasks" at bounding box center [175, 440] width 211 height 20
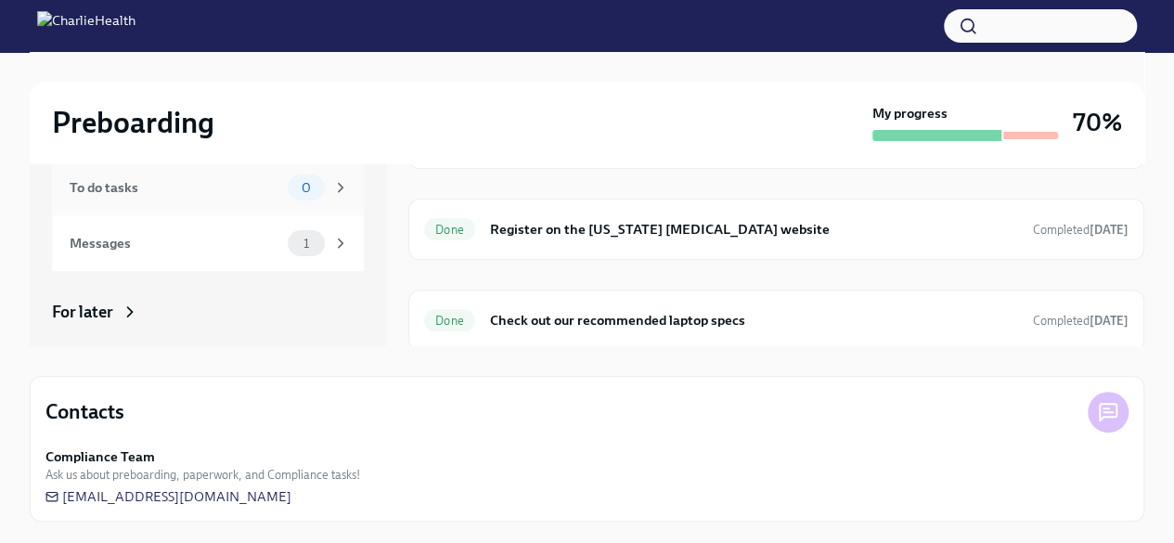
click at [161, 189] on div "To do tasks" at bounding box center [175, 187] width 211 height 20
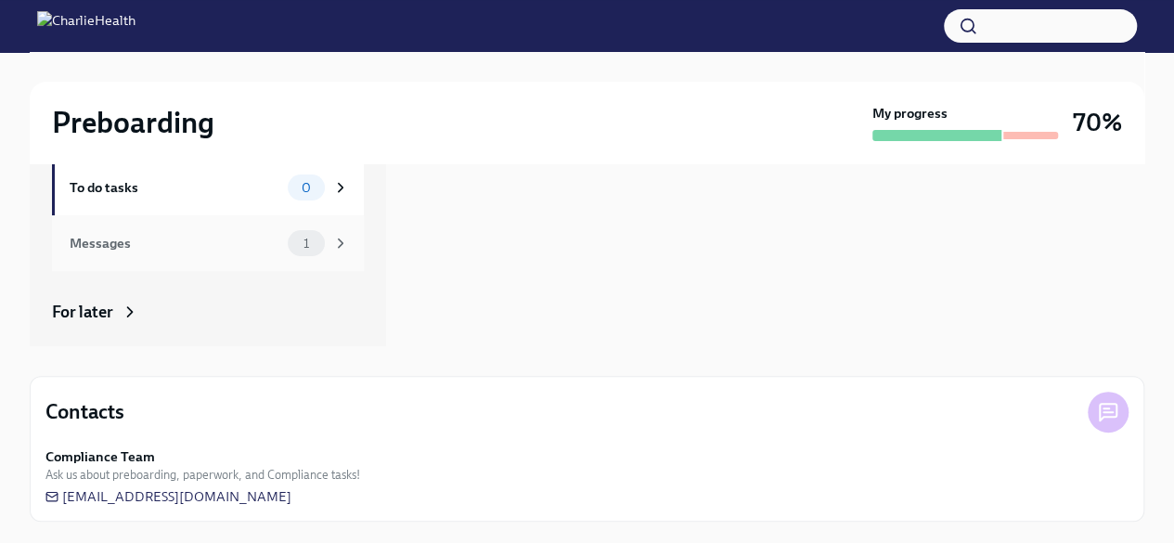
click at [140, 239] on div "Messages" at bounding box center [175, 243] width 211 height 20
click at [99, 263] on div "Messages 1" at bounding box center [208, 243] width 312 height 56
click at [84, 316] on div "For later" at bounding box center [82, 312] width 61 height 22
click at [397, 344] on div "In progress Everything Overdue tasks 3 To do tasks 0 Messages 1 For later Upcom…" at bounding box center [587, 166] width 1114 height 359
click at [1042, 119] on div "My progress" at bounding box center [965, 122] width 186 height 37
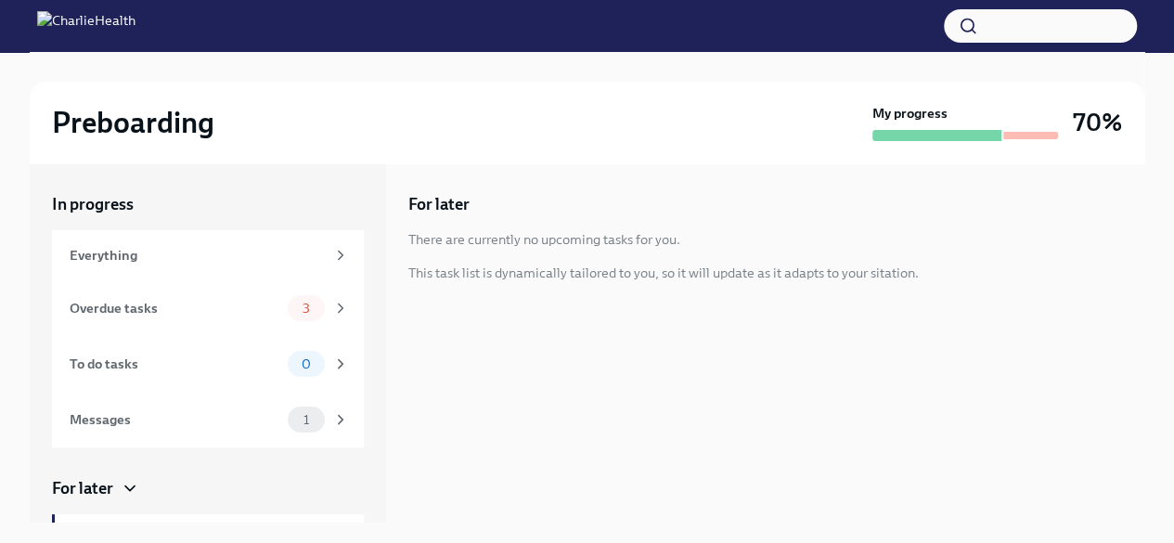
click at [135, 37] on img at bounding box center [86, 26] width 98 height 30
click at [767, 407] on div "For later There are currently no upcoming tasks for you. This task list is dyna…" at bounding box center [776, 342] width 736 height 359
click at [739, 275] on div "This task list is dynamically tailored to you, so it will update as it adapts t…" at bounding box center [663, 272] width 510 height 19
click at [133, 306] on div "Overdue tasks" at bounding box center [175, 305] width 211 height 20
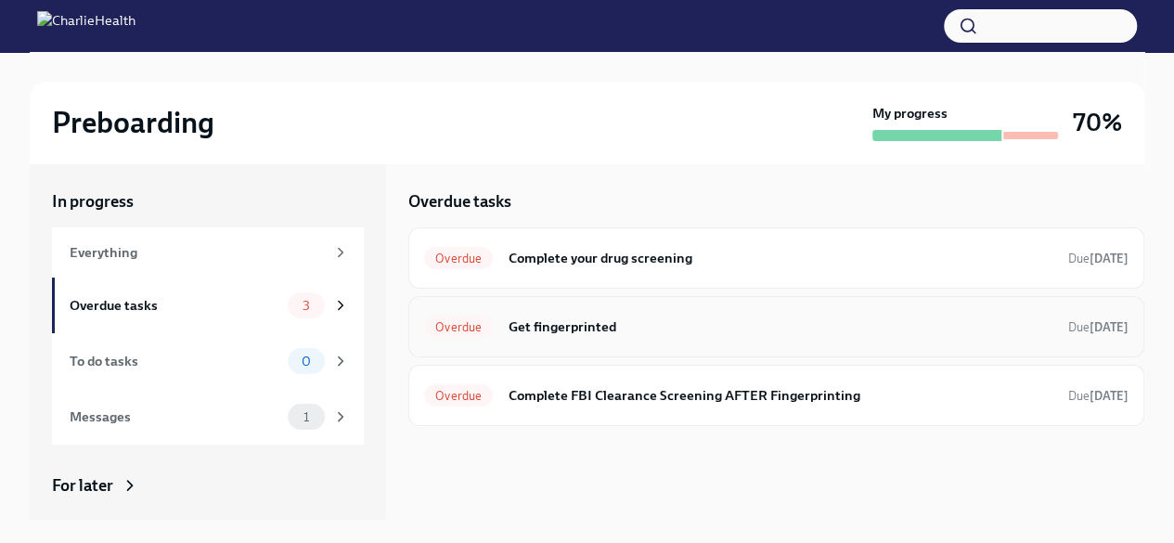
click at [596, 330] on h6 "Get fingerprinted" at bounding box center [781, 326] width 546 height 20
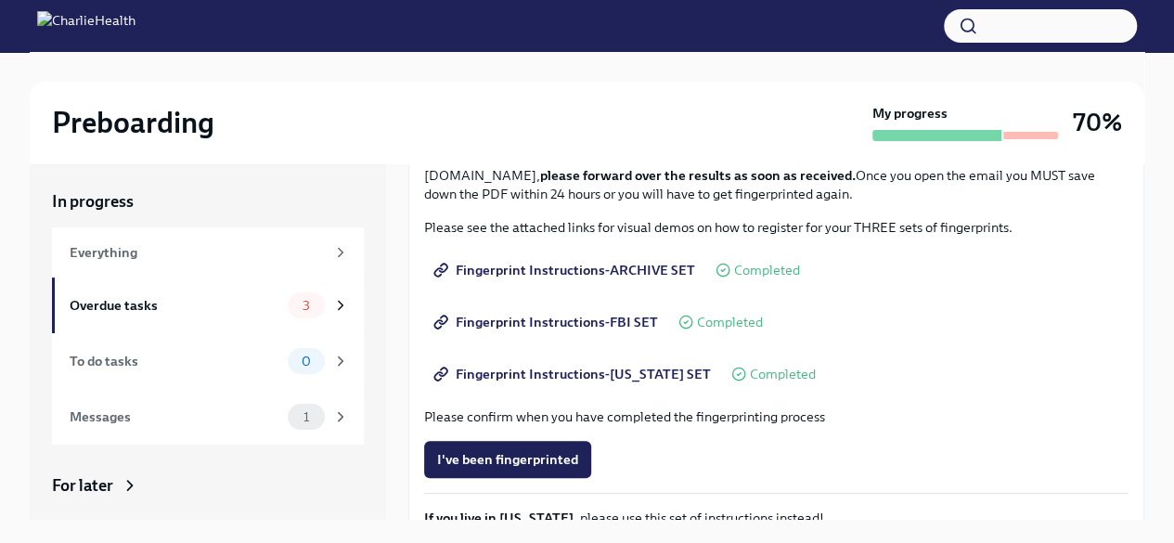
scroll to position [223, 0]
click at [656, 269] on span "Fingerprint Instructions-ARCHIVE SET" at bounding box center [566, 271] width 258 height 19
click at [597, 321] on span "Fingerprint Instructions-FBI SET" at bounding box center [547, 323] width 221 height 19
click at [650, 369] on span "Fingerprint Instructions-[US_STATE] SET" at bounding box center [574, 375] width 274 height 19
click at [1099, 223] on p "Please see the attached links for visual demos on how to register for your THRE…" at bounding box center [776, 228] width 704 height 19
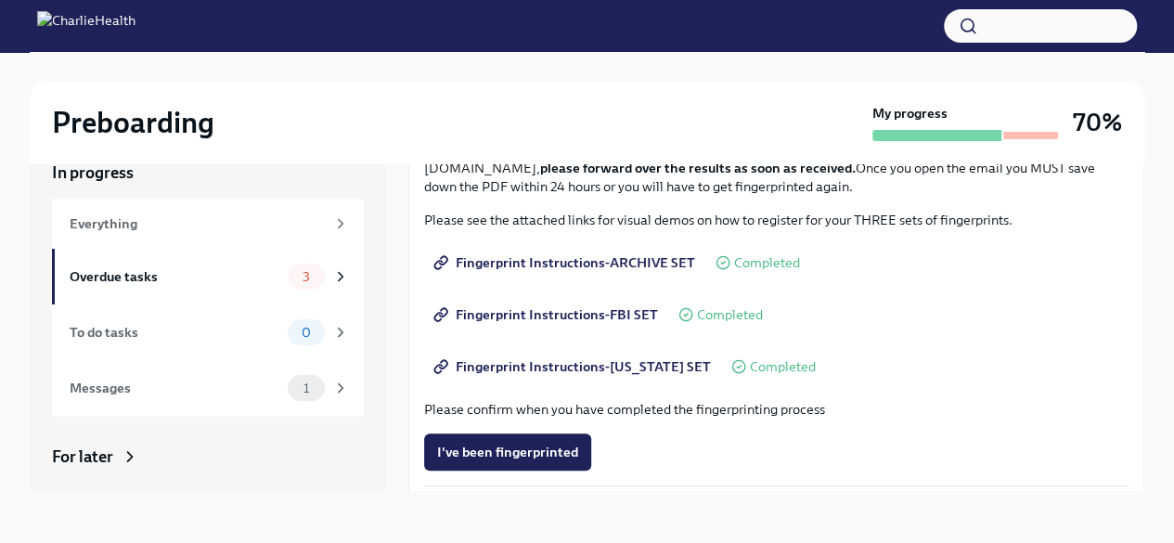
scroll to position [203, 0]
click at [716, 316] on span "Completed" at bounding box center [730, 314] width 66 height 14
click at [598, 317] on span "Fingerprint Instructions-FBI SET" at bounding box center [547, 313] width 221 height 19
click at [551, 310] on span "Fingerprint Instructions-FBI SET" at bounding box center [547, 313] width 221 height 19
click at [619, 254] on span "Fingerprint Instructions-ARCHIVE SET" at bounding box center [566, 261] width 258 height 19
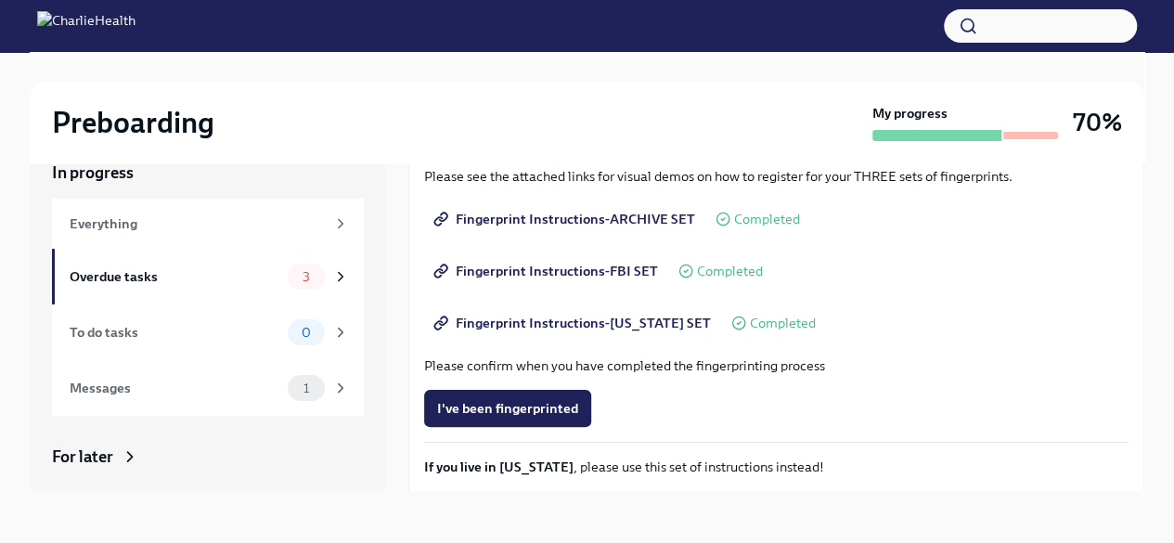
scroll to position [256, 0]
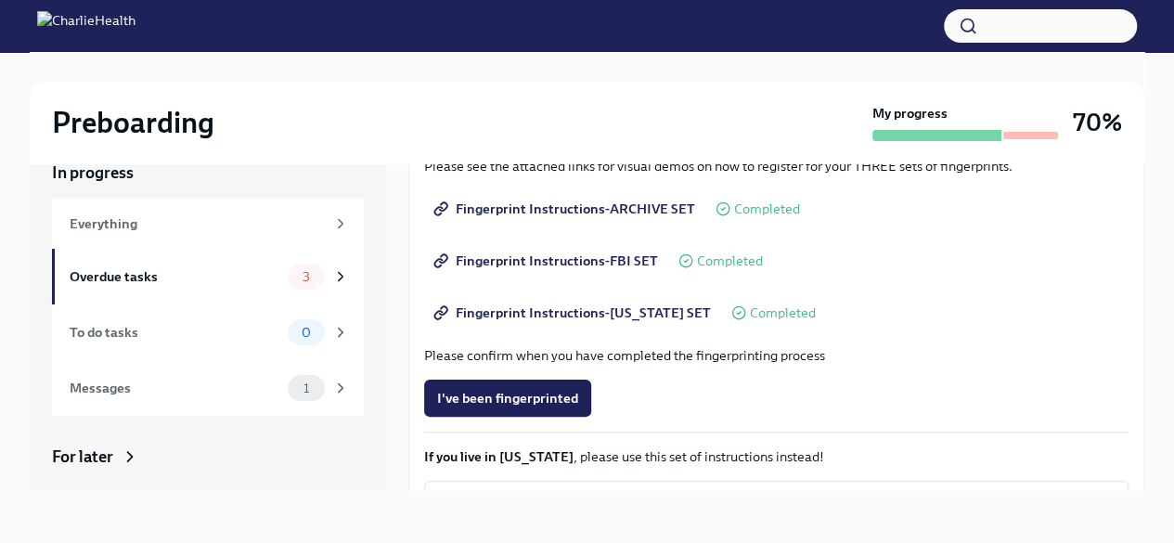
click at [572, 303] on span "Fingerprint Instructions-[US_STATE] SET" at bounding box center [574, 312] width 274 height 19
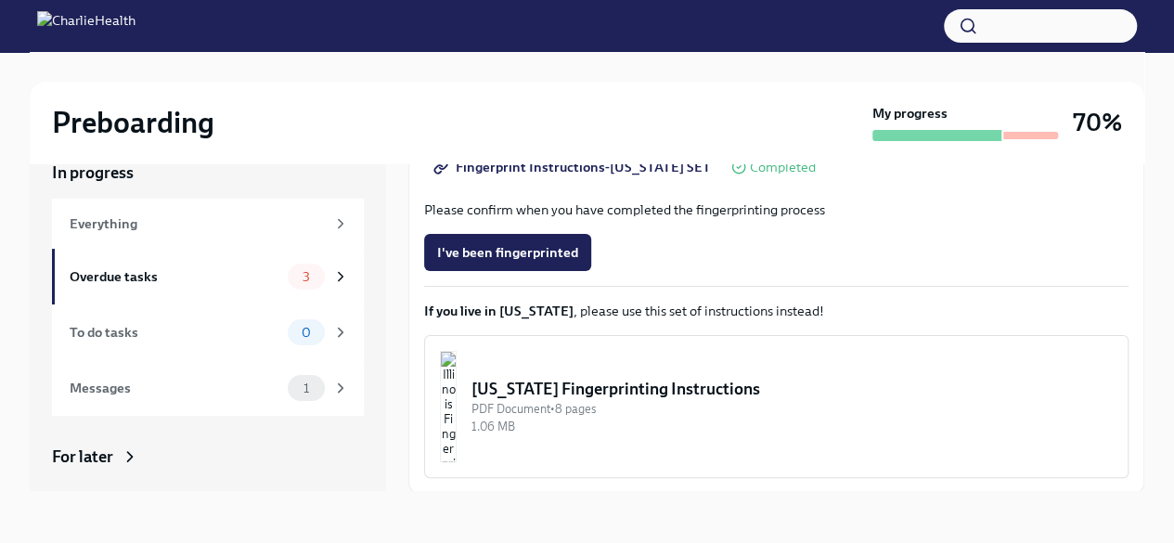
scroll to position [462, 0]
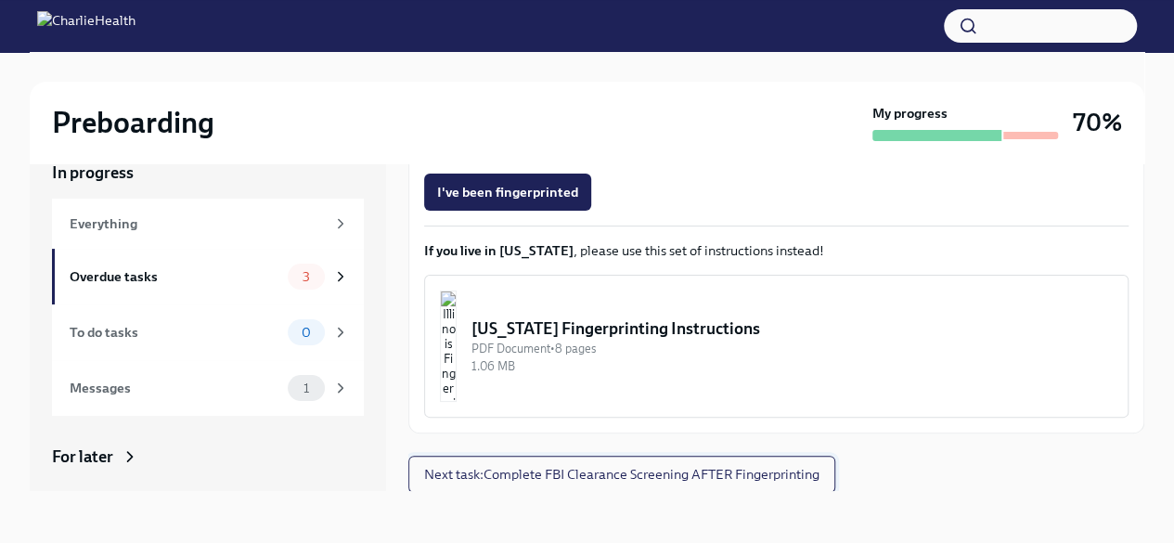
click at [714, 475] on span "Next task : Complete FBI Clearance Screening AFTER Fingerprinting" at bounding box center [621, 474] width 395 height 19
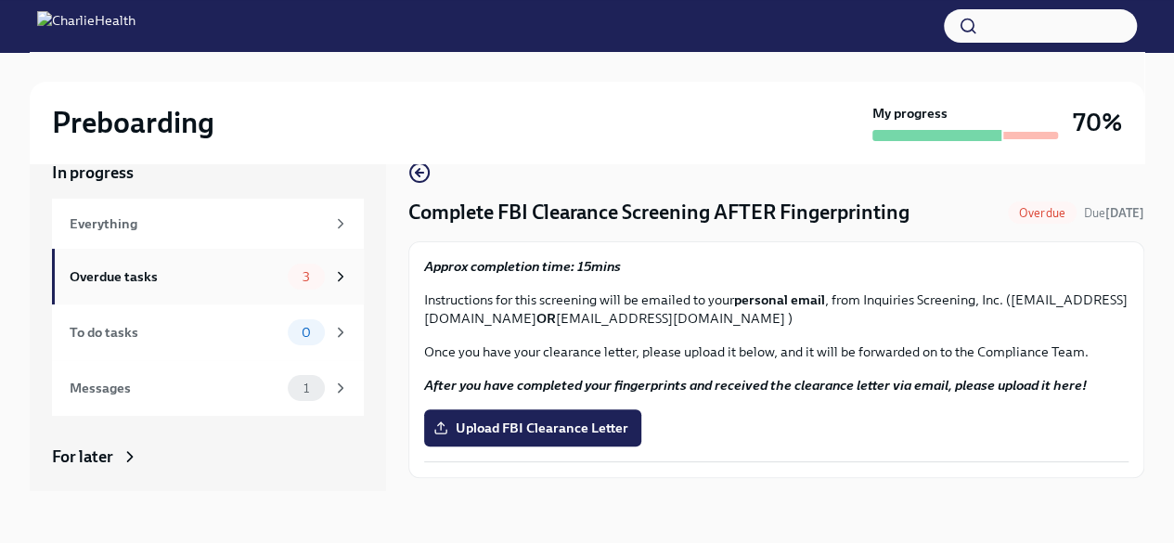
click at [238, 288] on div "Overdue tasks 3" at bounding box center [209, 276] width 279 height 26
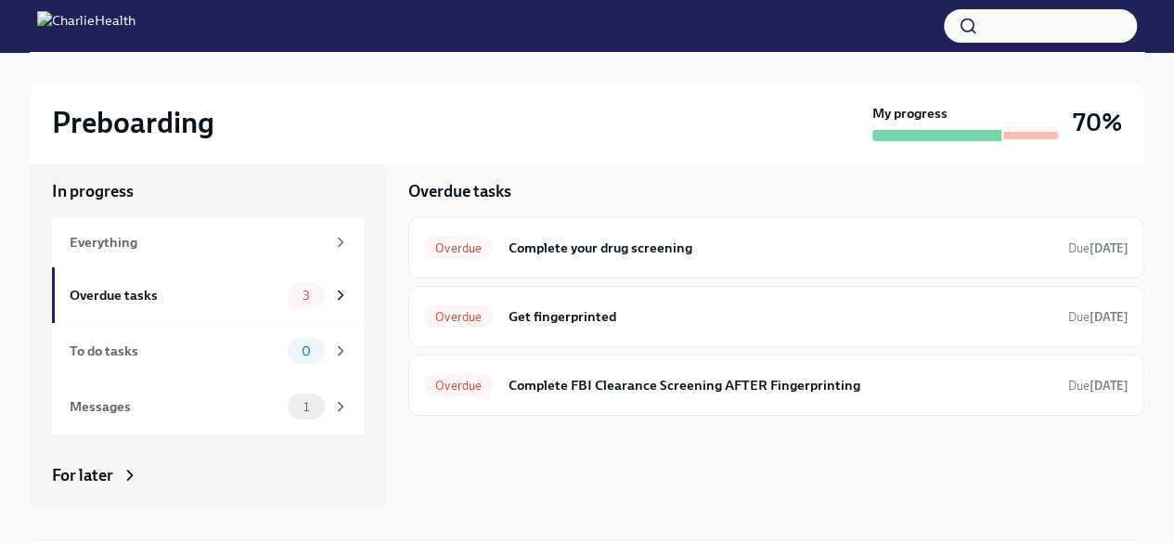
scroll to position [19, 0]
